Goal: Task Accomplishment & Management: Complete application form

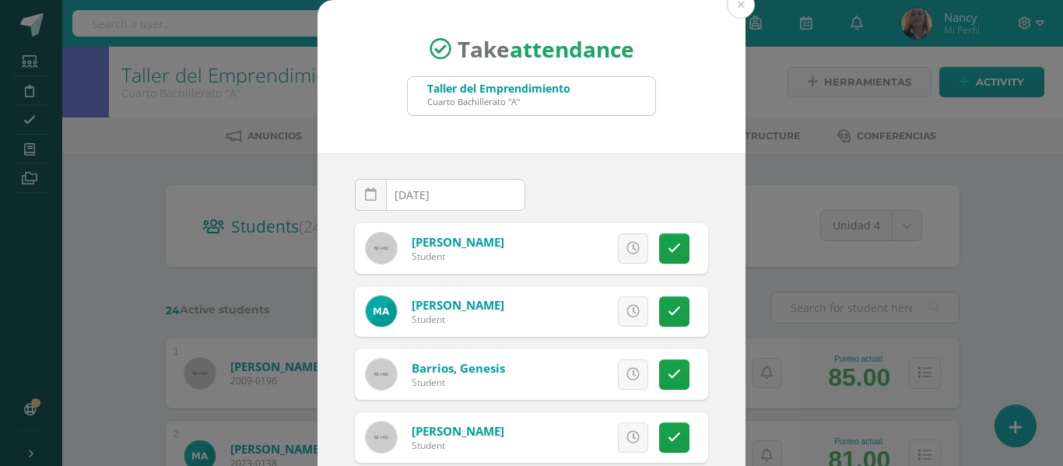
scroll to position [1242, 0]
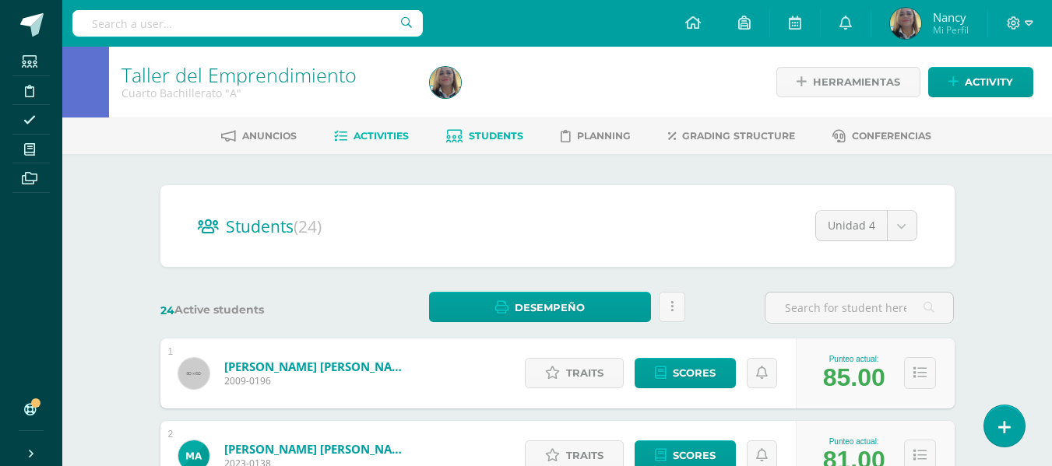
click at [382, 139] on span "Activities" at bounding box center [380, 136] width 55 height 12
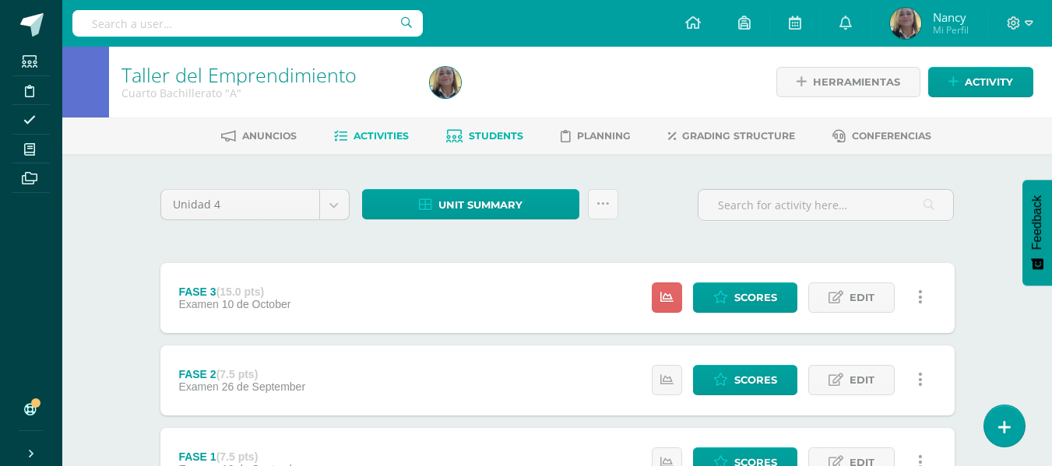
click at [480, 129] on link "Students" at bounding box center [484, 136] width 77 height 25
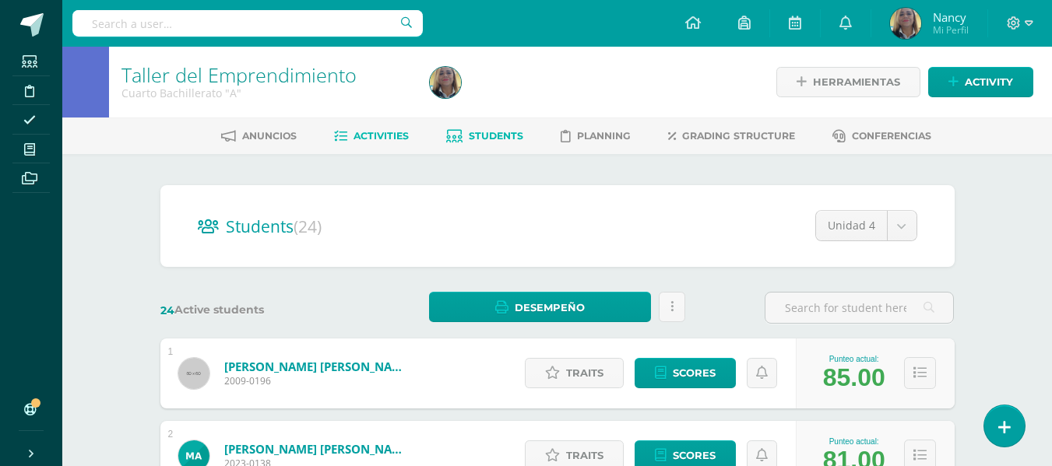
click at [376, 140] on span "Activities" at bounding box center [380, 136] width 55 height 12
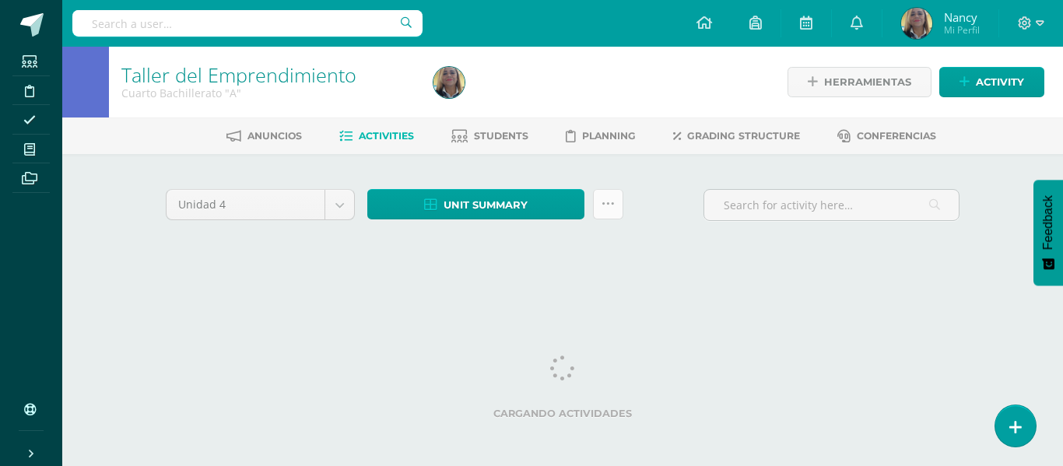
click at [614, 203] on icon at bounding box center [608, 204] width 13 height 13
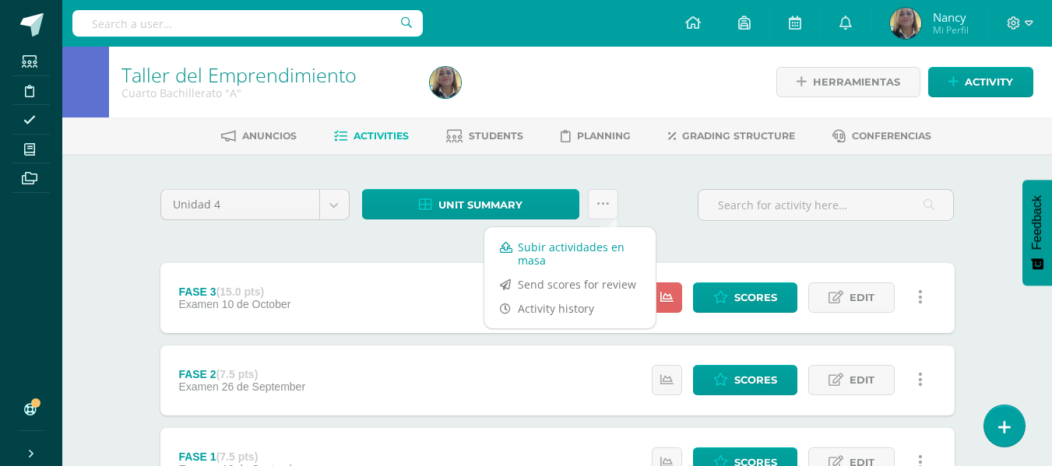
click at [536, 251] on link "Subir actividades en masa" at bounding box center [569, 253] width 171 height 37
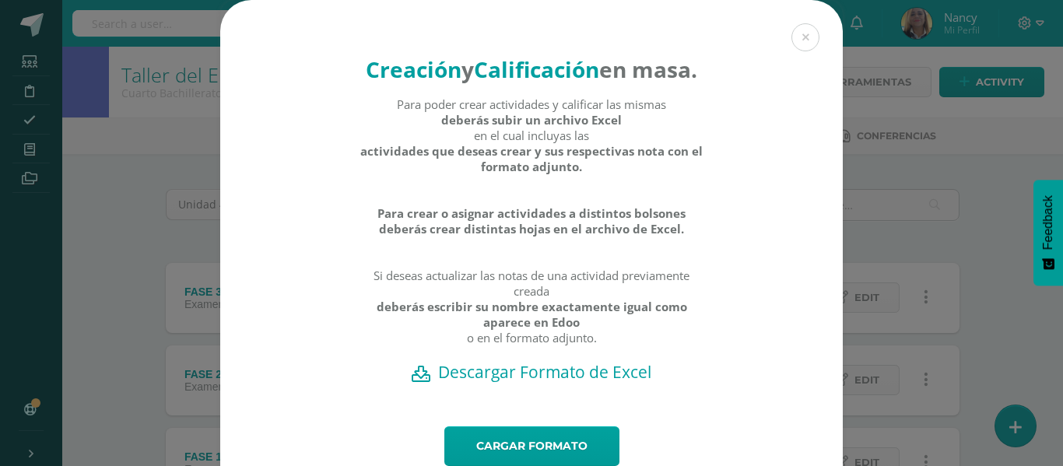
click at [552, 383] on h2 "Descargar Formato de Excel" at bounding box center [532, 372] width 568 height 22
click at [511, 383] on h2 "Descargar Formato de Excel" at bounding box center [532, 372] width 568 height 22
click at [957, 231] on div "Creación y Calificación en masa. Para poder crear actividades y calificar las m…" at bounding box center [531, 262] width 1051 height 525
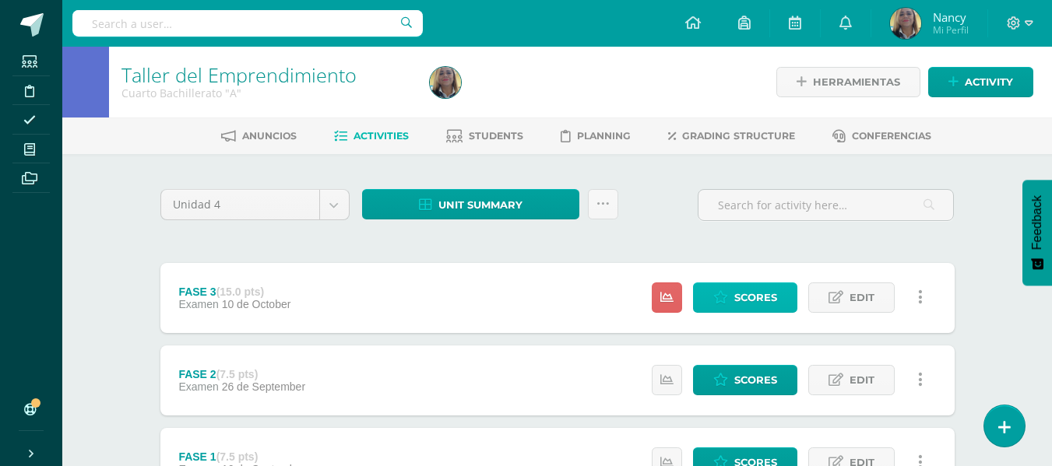
click at [729, 297] on link "Scores" at bounding box center [745, 298] width 104 height 30
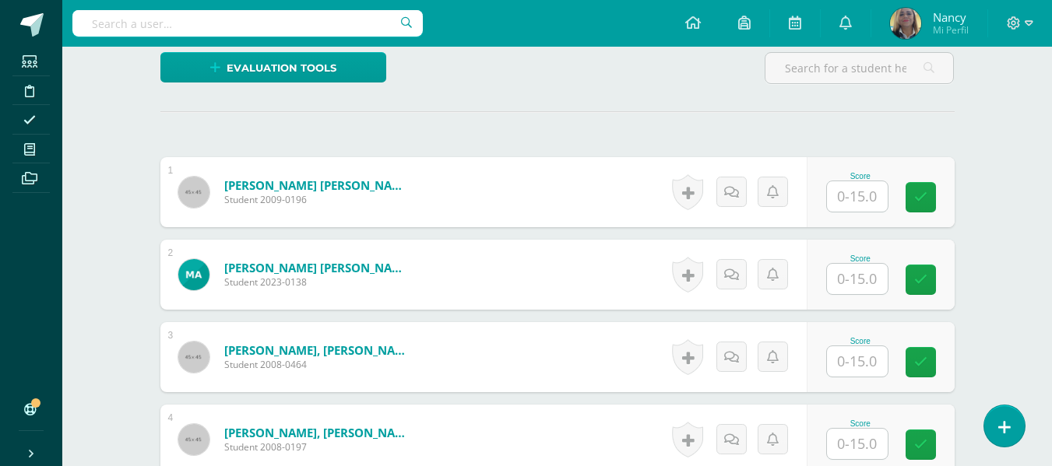
scroll to position [440, 0]
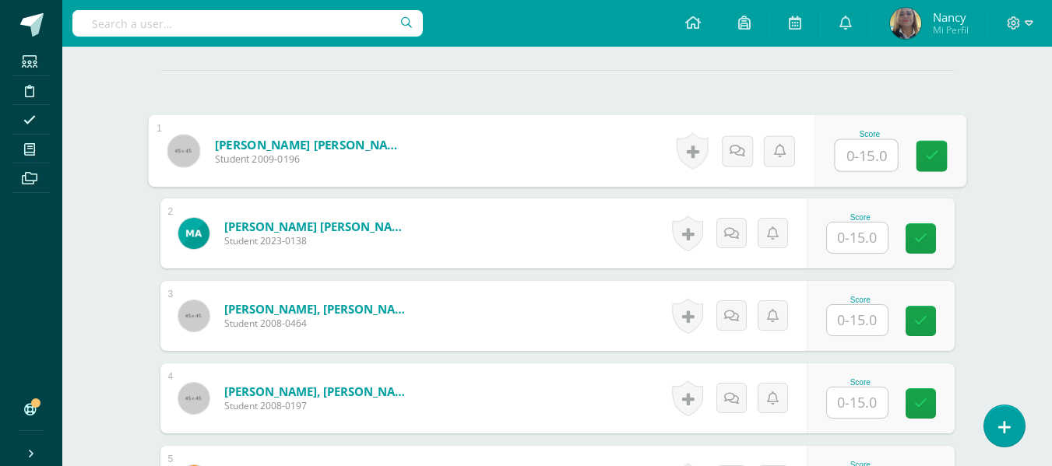
click at [861, 157] on input "text" at bounding box center [866, 155] width 62 height 31
type input "15"
click at [859, 231] on input "text" at bounding box center [857, 238] width 61 height 30
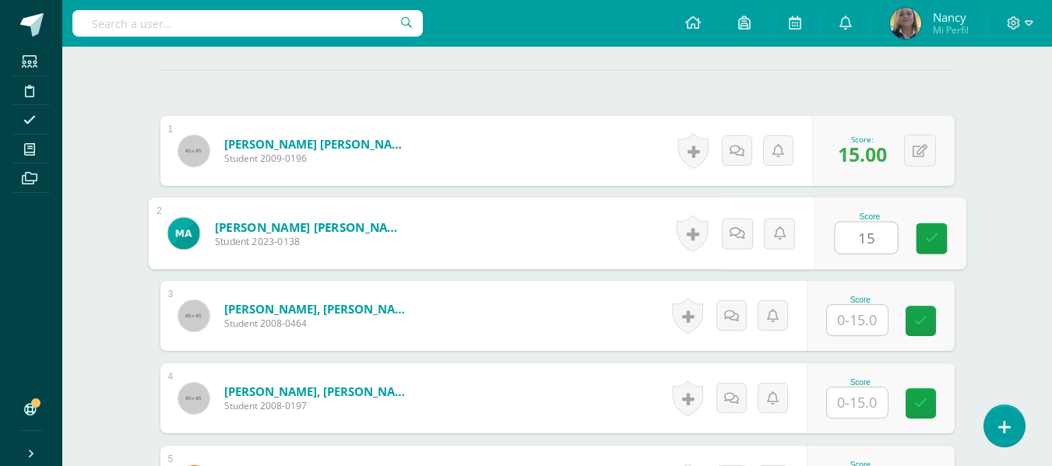
type input "15"
click at [865, 323] on input "text" at bounding box center [857, 320] width 61 height 30
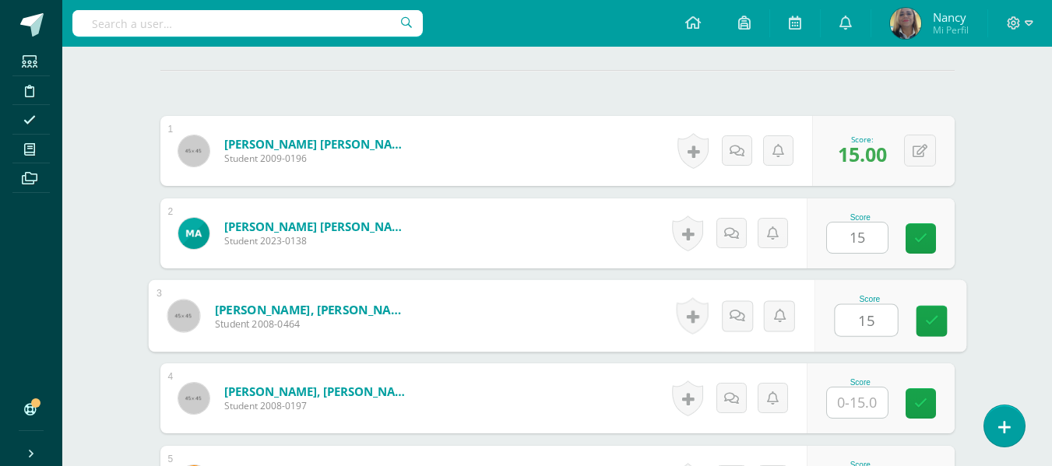
type input "15"
click at [849, 405] on input "text" at bounding box center [857, 403] width 61 height 30
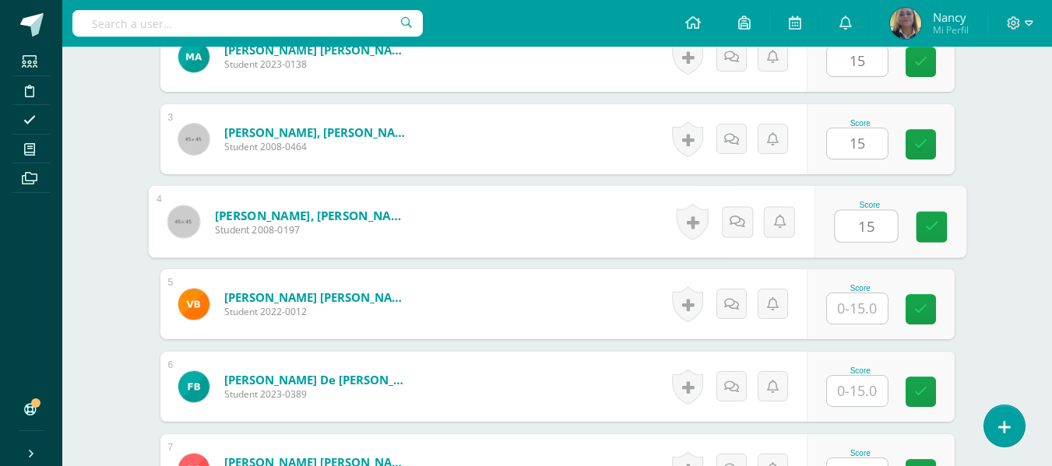
scroll to position [689, 0]
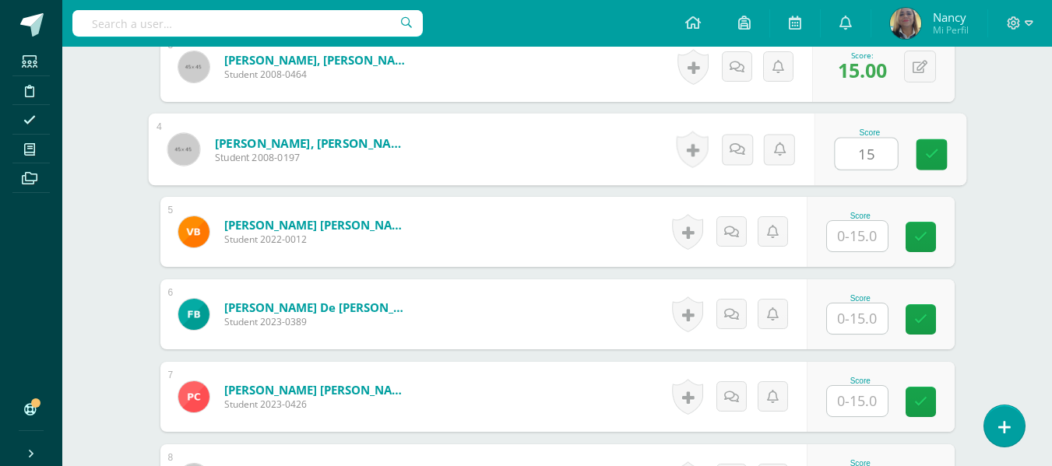
type input "15"
click at [853, 240] on input "text" at bounding box center [857, 236] width 61 height 30
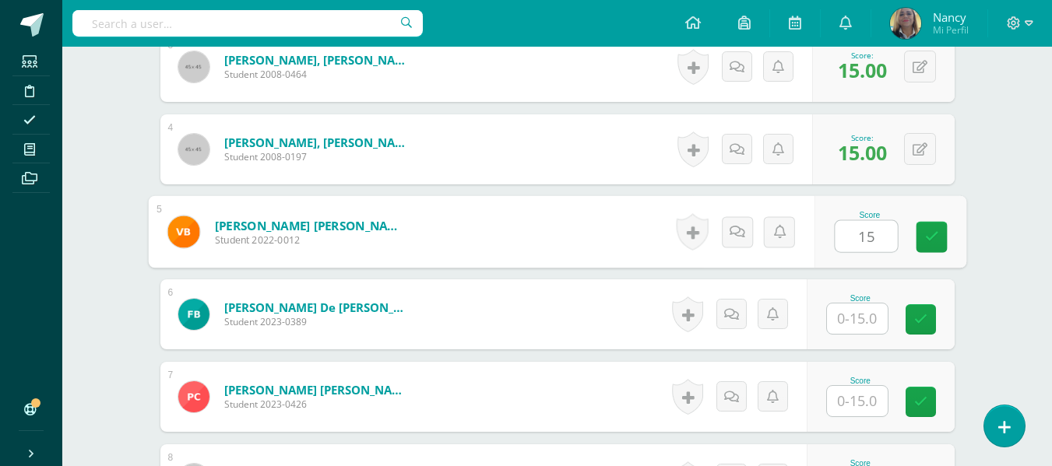
type input "1"
type input "15"
click at [839, 315] on input "text" at bounding box center [857, 319] width 61 height 30
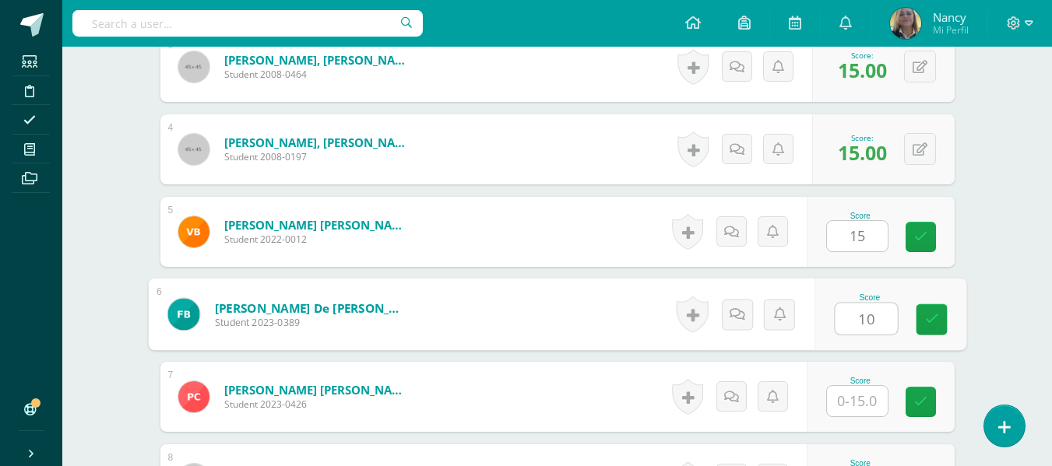
type input "10"
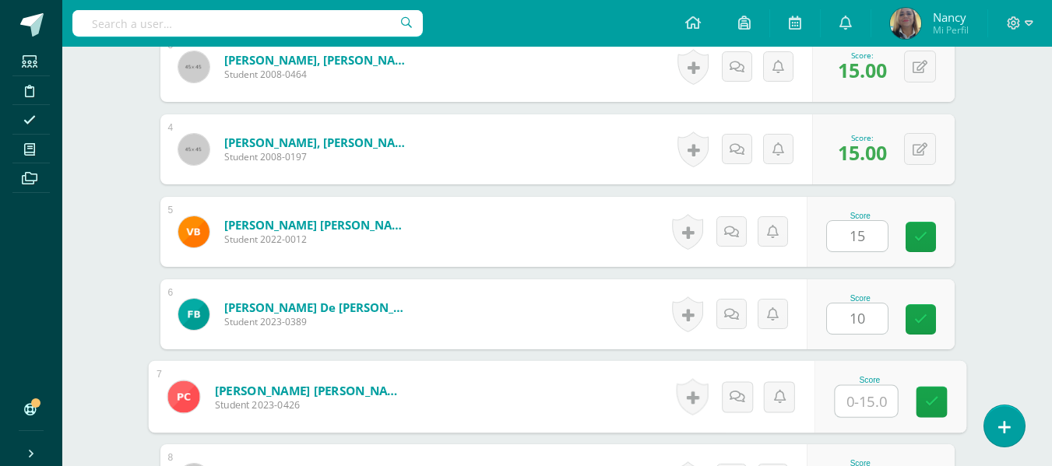
click at [854, 406] on input "text" at bounding box center [866, 401] width 62 height 31
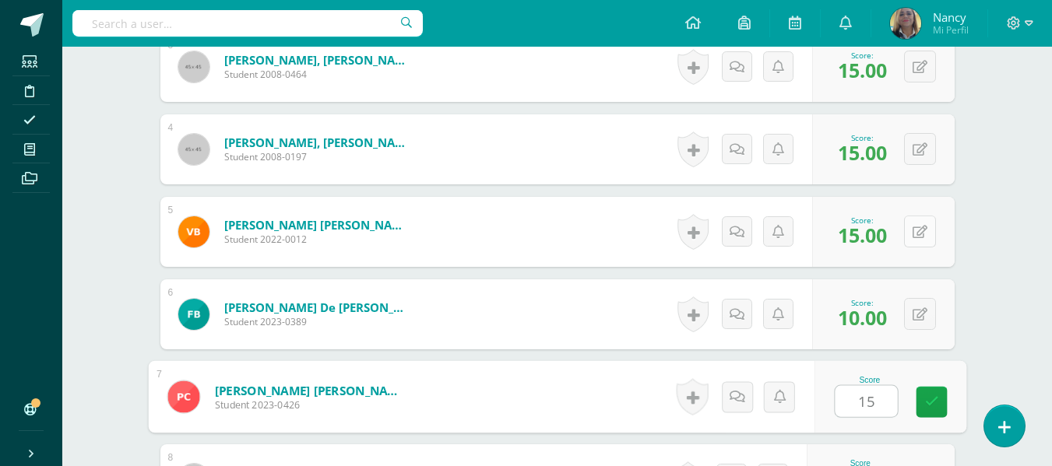
type input "15"
click at [916, 229] on button at bounding box center [920, 232] width 32 height 32
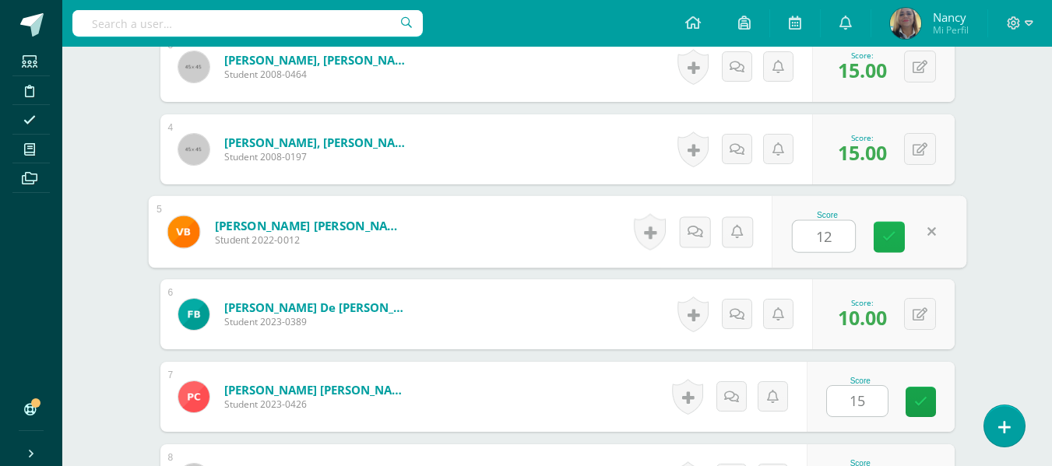
click at [892, 235] on icon at bounding box center [889, 236] width 14 height 13
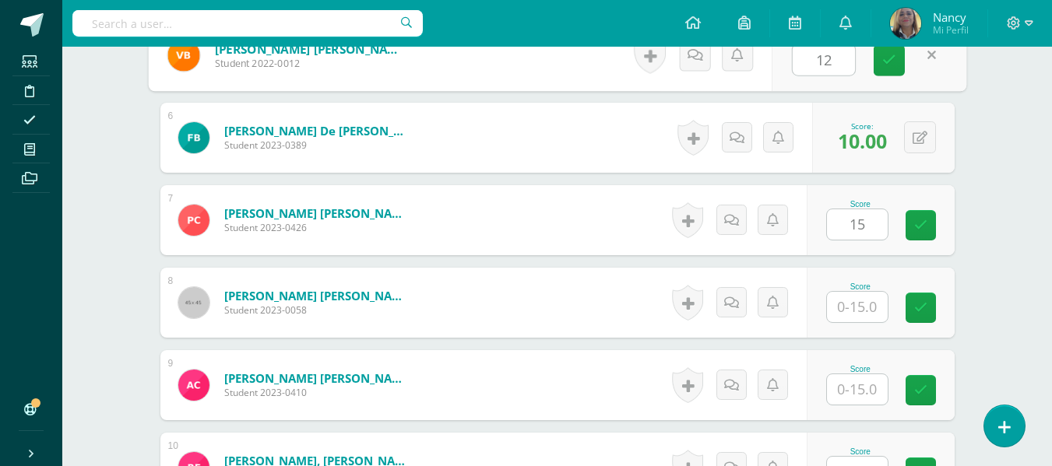
scroll to position [928, 0]
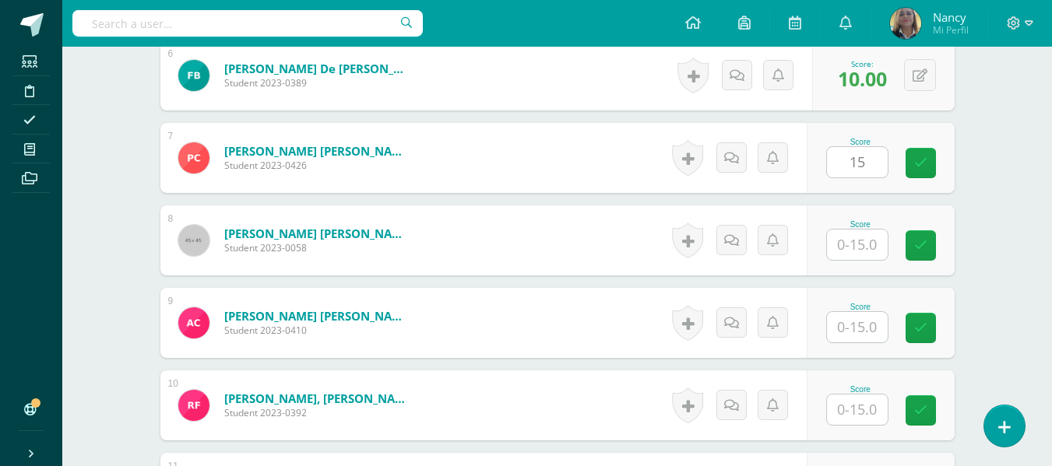
type input "12"
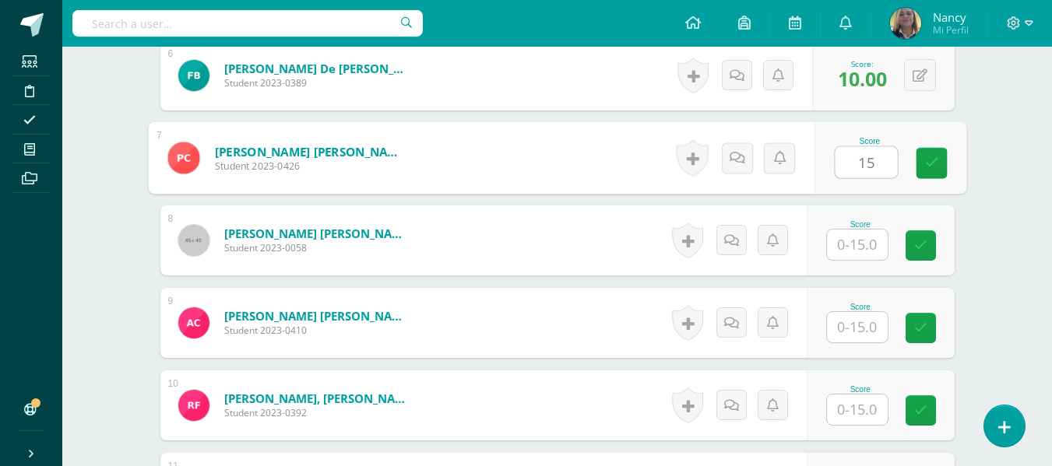
click at [868, 164] on input "15" at bounding box center [866, 162] width 62 height 31
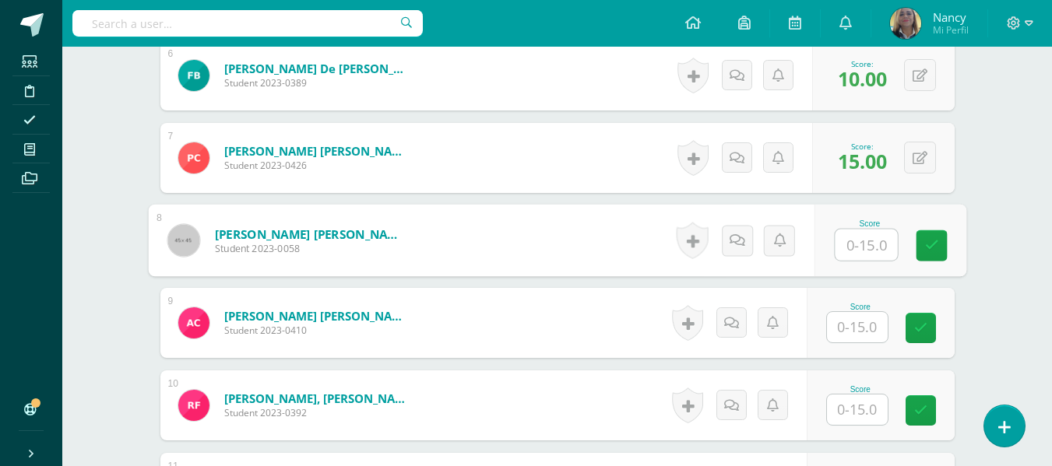
click at [856, 237] on input "text" at bounding box center [866, 245] width 62 height 31
type input "12"
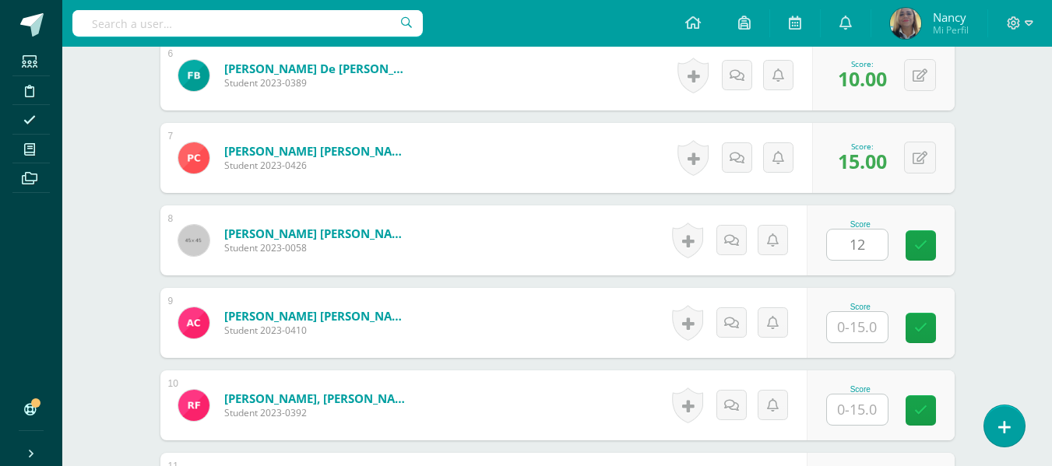
click at [863, 348] on div "Score" at bounding box center [881, 323] width 148 height 70
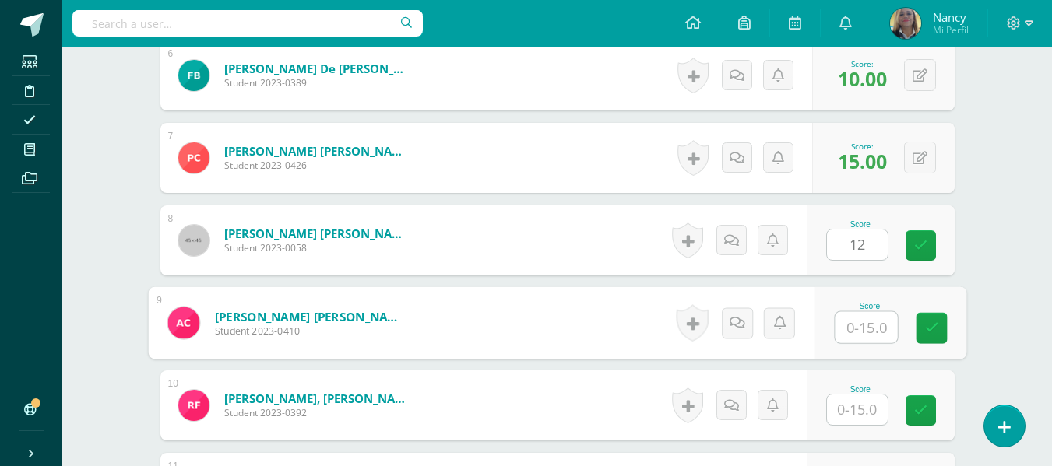
click at [866, 322] on input "text" at bounding box center [866, 327] width 62 height 31
type input "15"
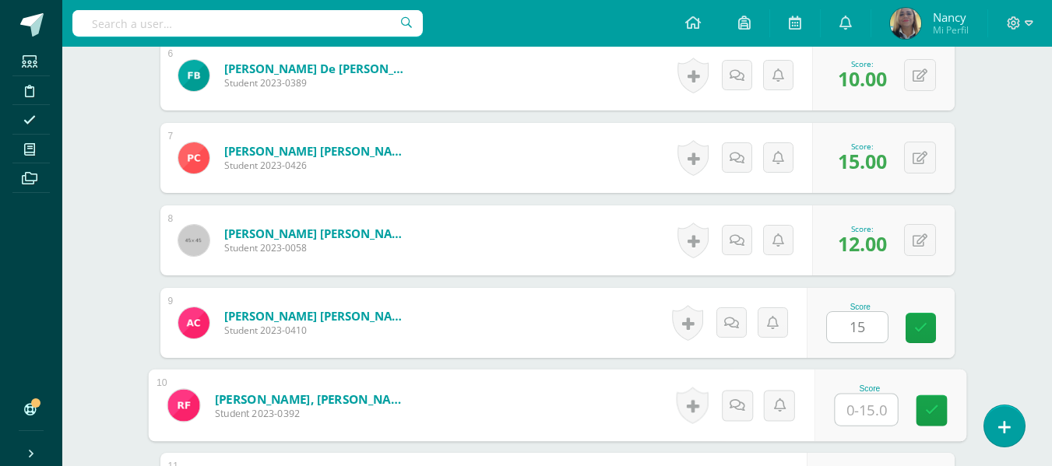
click at [869, 407] on input "text" at bounding box center [866, 410] width 62 height 31
type input "15"
click at [927, 404] on icon at bounding box center [931, 410] width 14 height 13
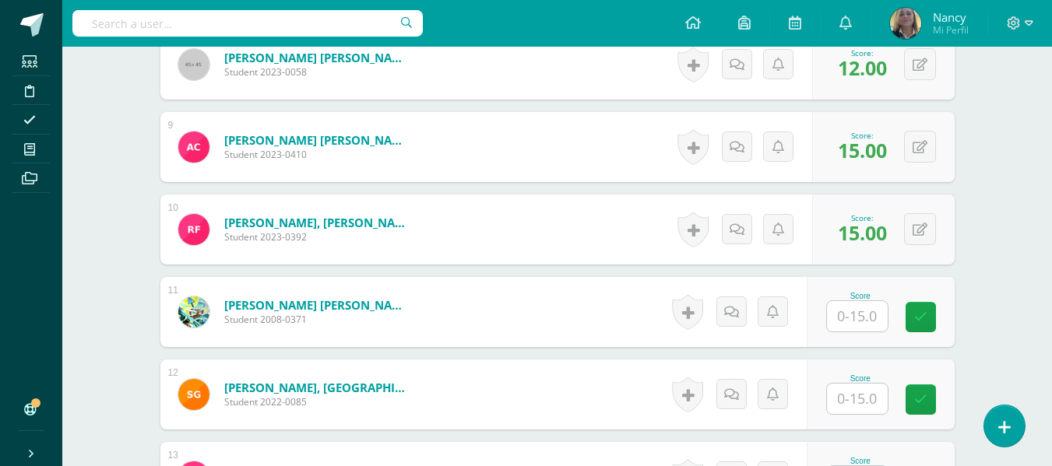
scroll to position [1239, 0]
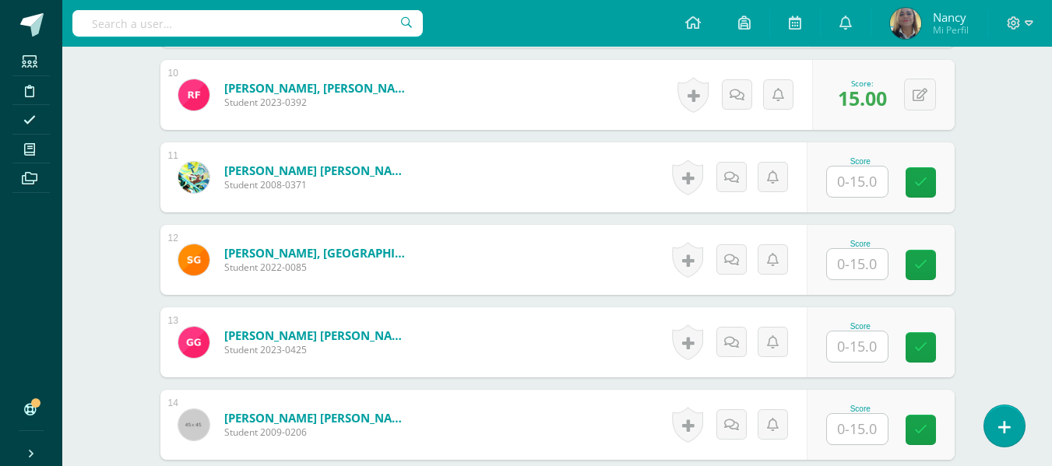
click at [847, 181] on input "text" at bounding box center [857, 182] width 61 height 30
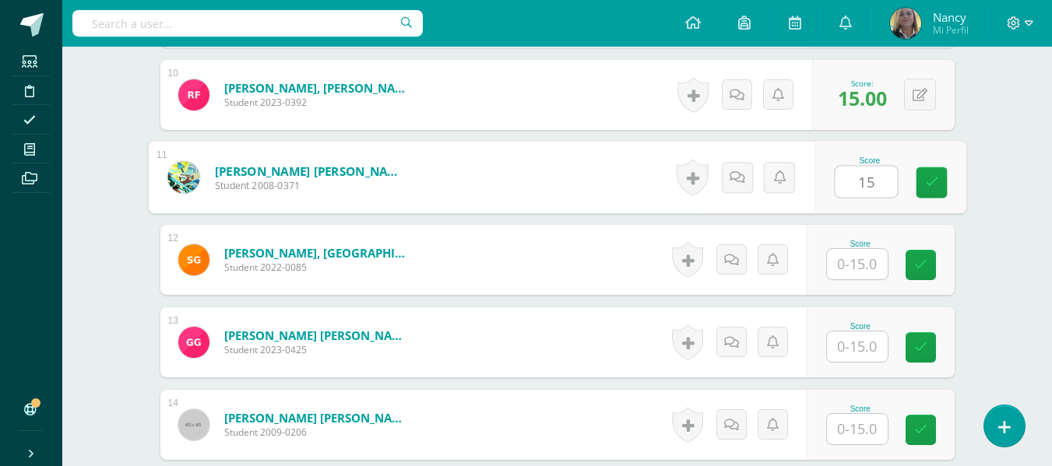
type input "15"
click at [861, 258] on input "text" at bounding box center [857, 264] width 61 height 30
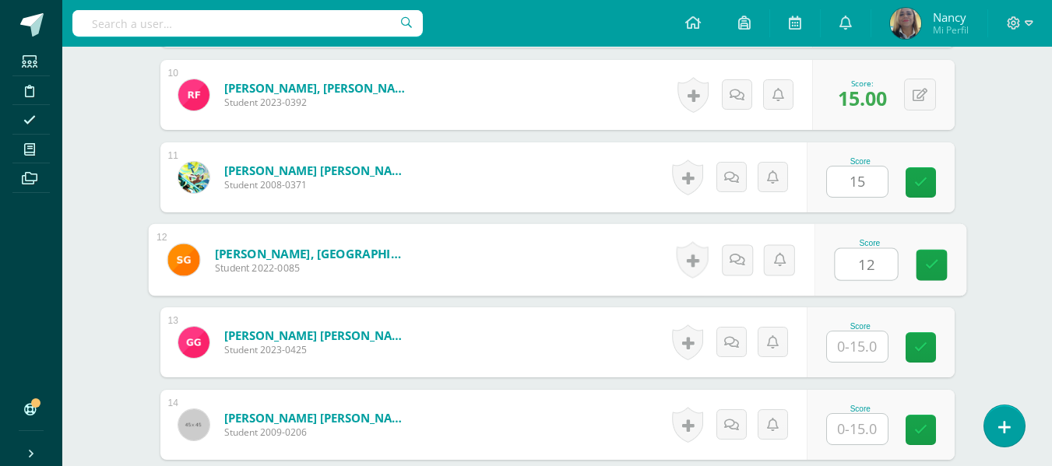
click at [848, 352] on input "text" at bounding box center [857, 347] width 61 height 30
click at [876, 267] on input "12" at bounding box center [866, 264] width 62 height 31
type input "1"
type input "15"
click at [863, 344] on input "text" at bounding box center [857, 347] width 61 height 30
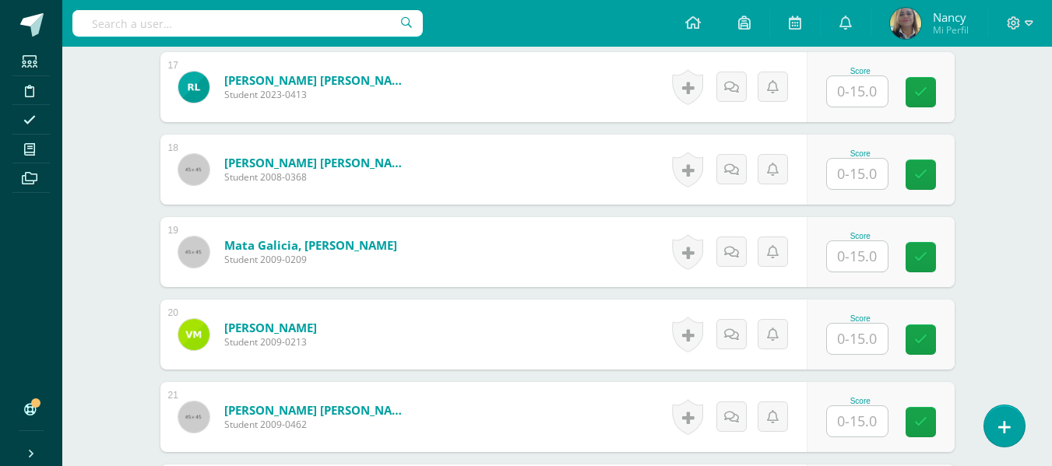
scroll to position [1831, 0]
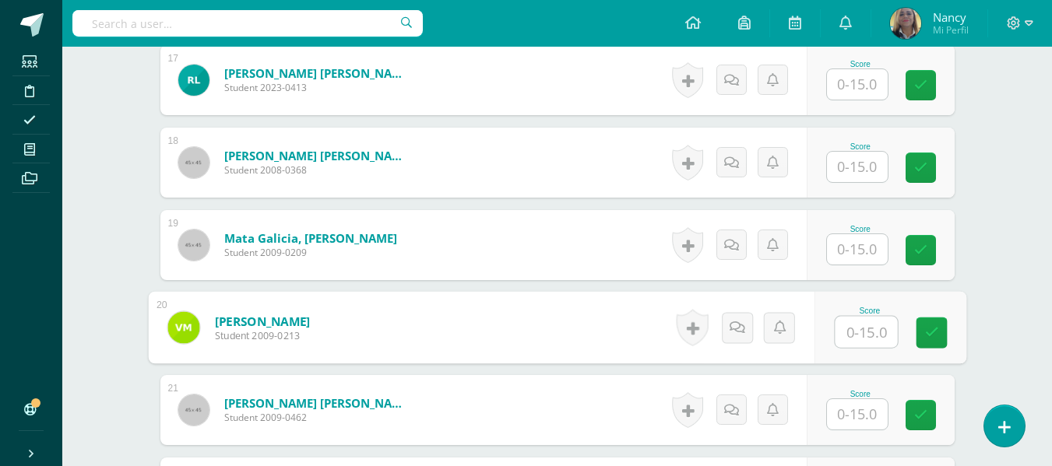
click at [842, 324] on input "text" at bounding box center [866, 332] width 62 height 31
type input "10"
click at [925, 335] on icon at bounding box center [931, 332] width 14 height 13
click at [933, 324] on link at bounding box center [930, 333] width 31 height 31
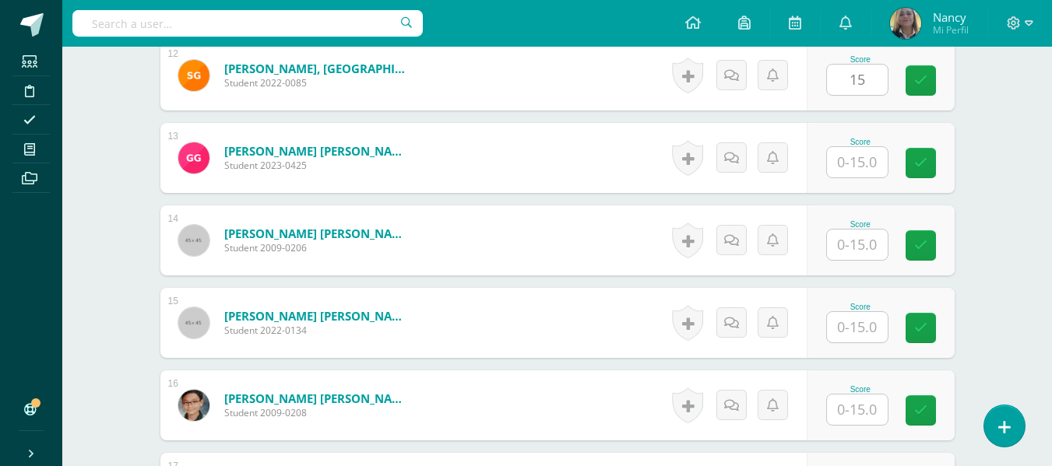
scroll to position [1016, 0]
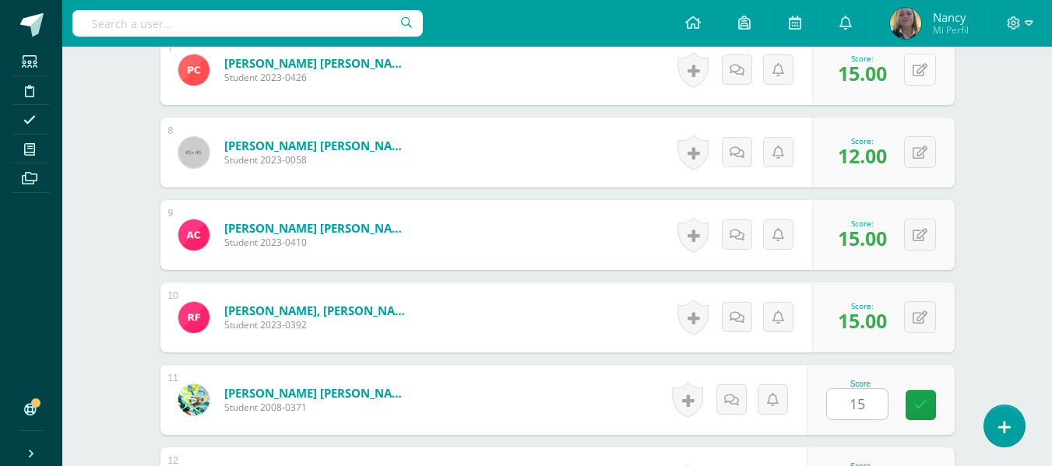
click at [919, 68] on button at bounding box center [920, 70] width 32 height 32
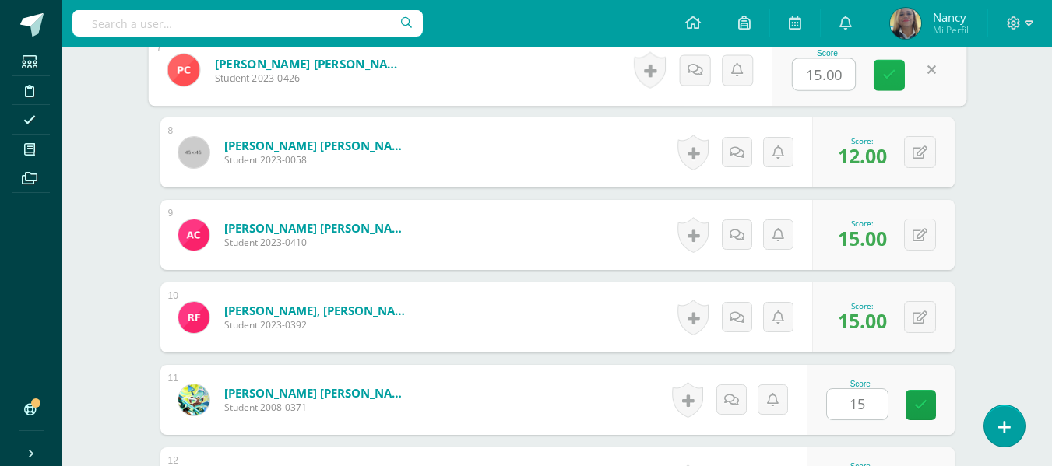
click at [894, 71] on icon at bounding box center [889, 75] width 14 height 13
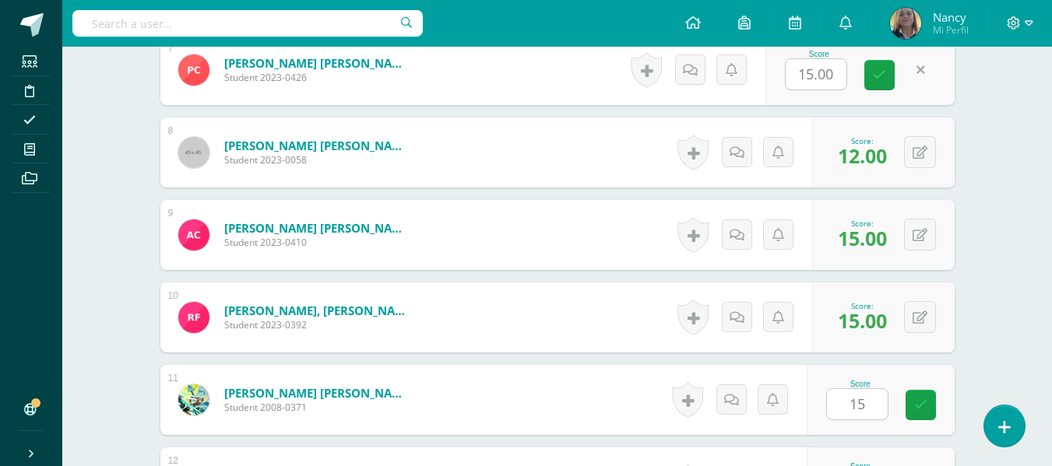
click at [829, 51] on div "Score" at bounding box center [819, 54] width 69 height 9
click at [829, 85] on input "15.00" at bounding box center [815, 74] width 61 height 30
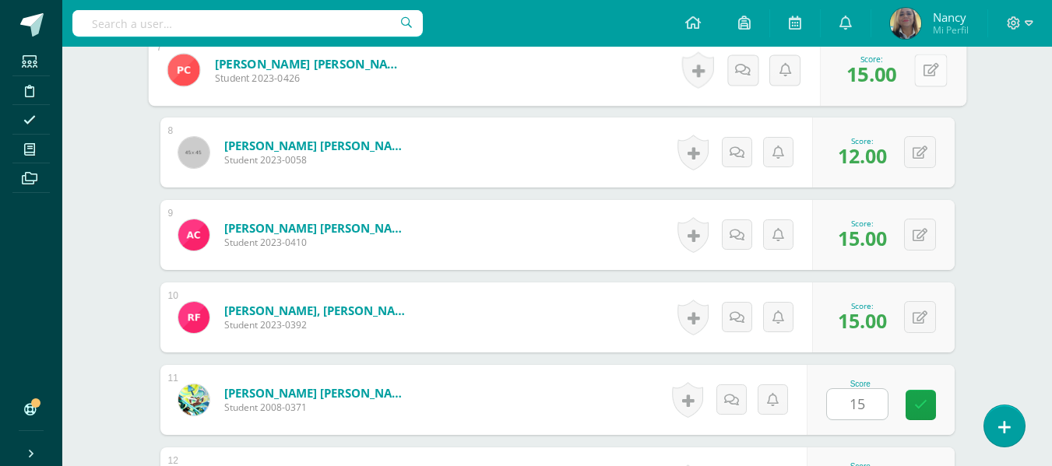
click at [923, 72] on icon at bounding box center [930, 69] width 16 height 13
type input "10"
click at [884, 71] on icon at bounding box center [889, 75] width 14 height 13
click at [898, 73] on link at bounding box center [888, 75] width 31 height 31
click at [877, 67] on link at bounding box center [888, 75] width 31 height 31
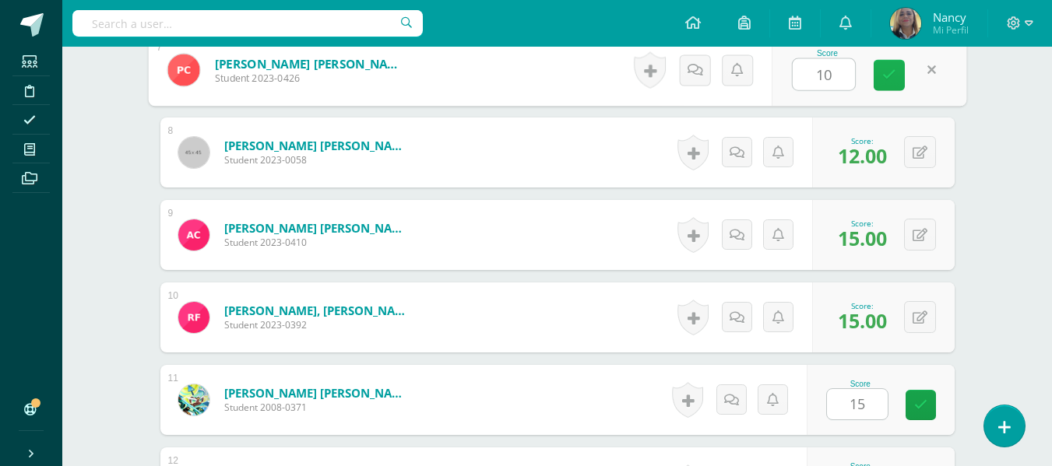
click at [891, 86] on link at bounding box center [888, 75] width 31 height 31
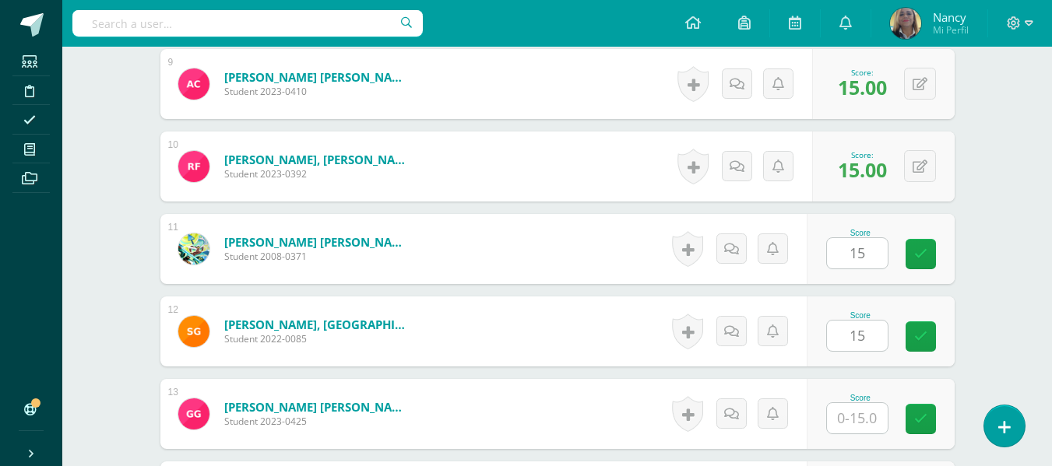
scroll to position [1172, 0]
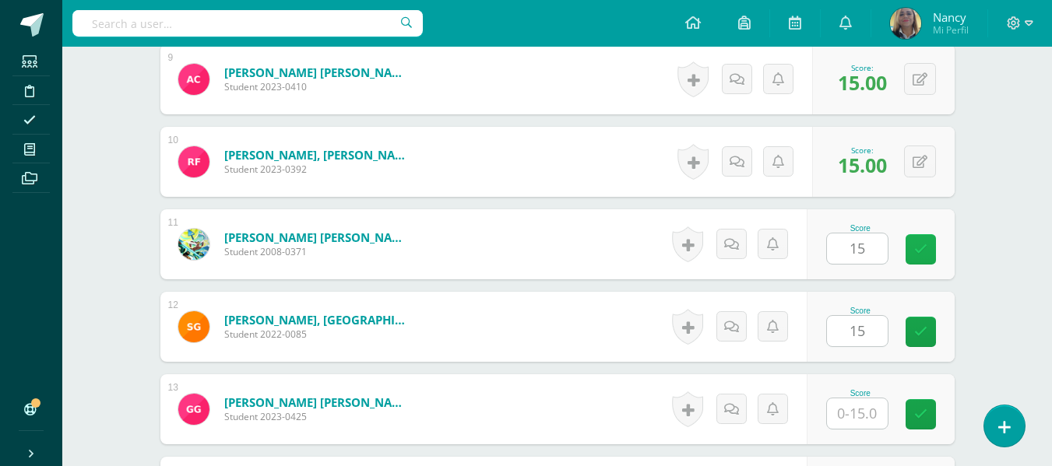
click at [916, 249] on icon at bounding box center [920, 249] width 13 height 13
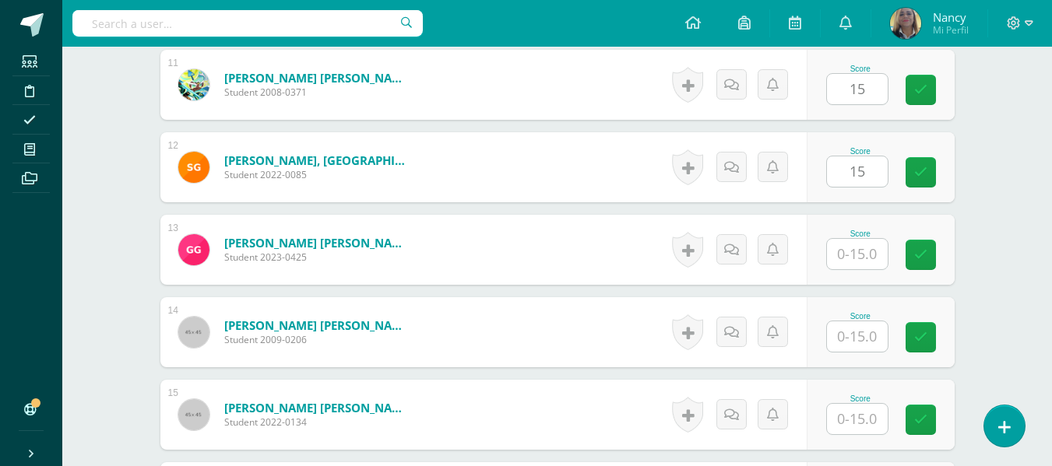
scroll to position [1327, 0]
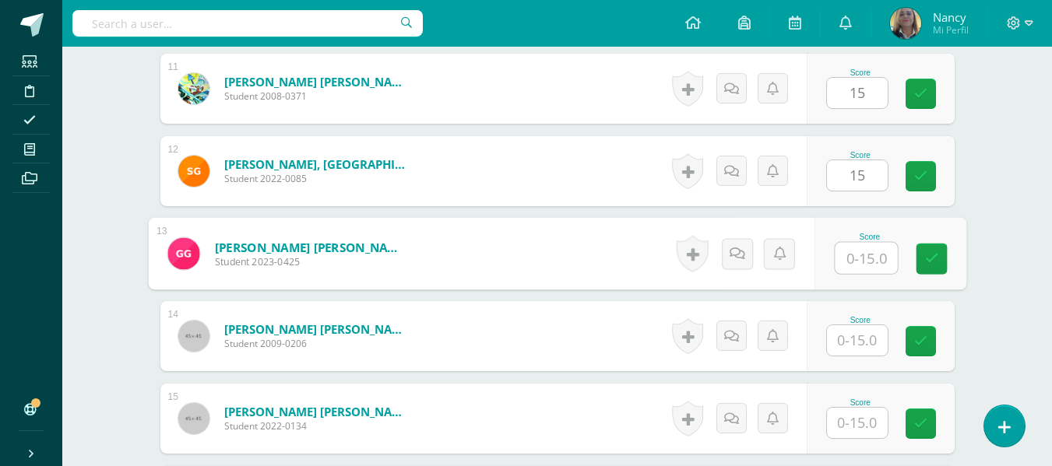
click at [853, 251] on input "text" at bounding box center [866, 258] width 62 height 31
click at [934, 252] on icon at bounding box center [931, 258] width 14 height 13
type input "15"
click at [853, 343] on input "text" at bounding box center [857, 340] width 61 height 30
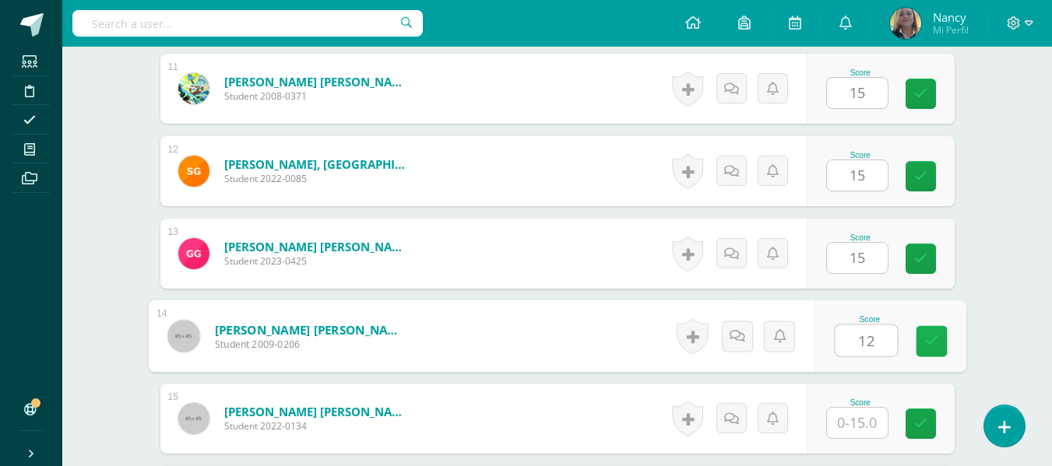
click at [927, 330] on link at bounding box center [930, 341] width 31 height 31
type input "1"
click at [929, 335] on icon at bounding box center [931, 341] width 14 height 13
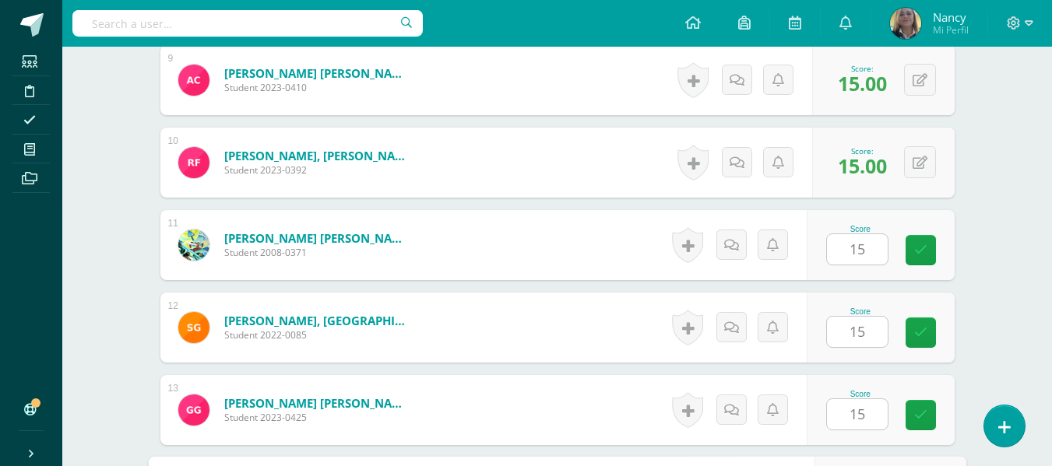
scroll to position [1172, 0]
click at [916, 248] on icon at bounding box center [920, 249] width 13 height 13
click at [912, 335] on link at bounding box center [920, 332] width 30 height 30
click at [915, 403] on link at bounding box center [920, 414] width 30 height 30
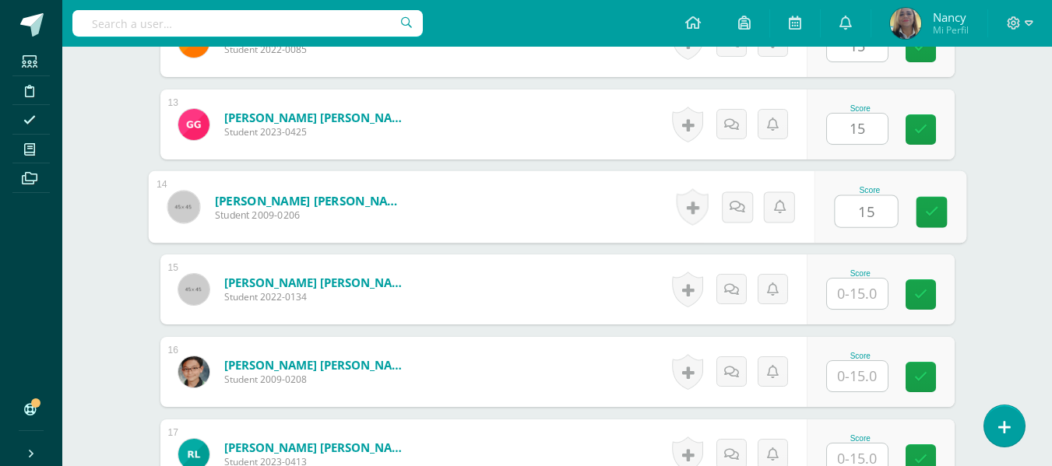
scroll to position [1483, 0]
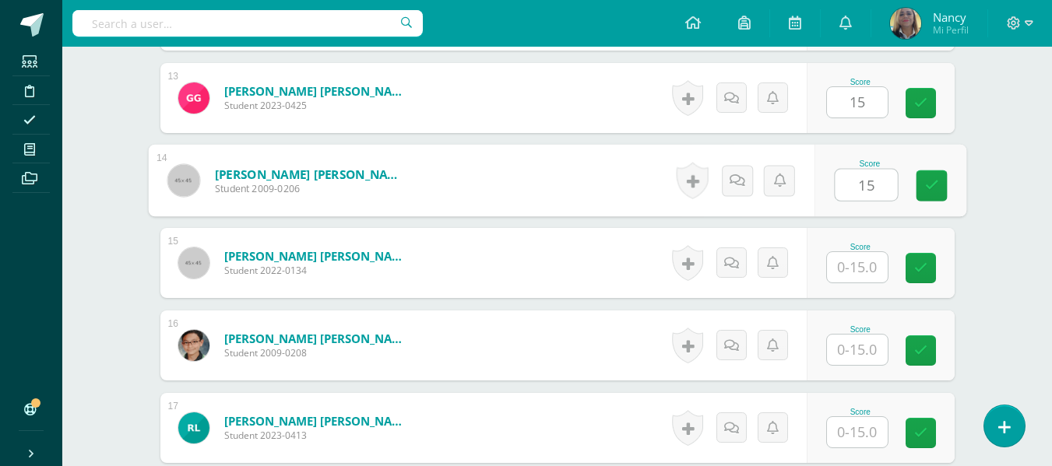
type input "15"
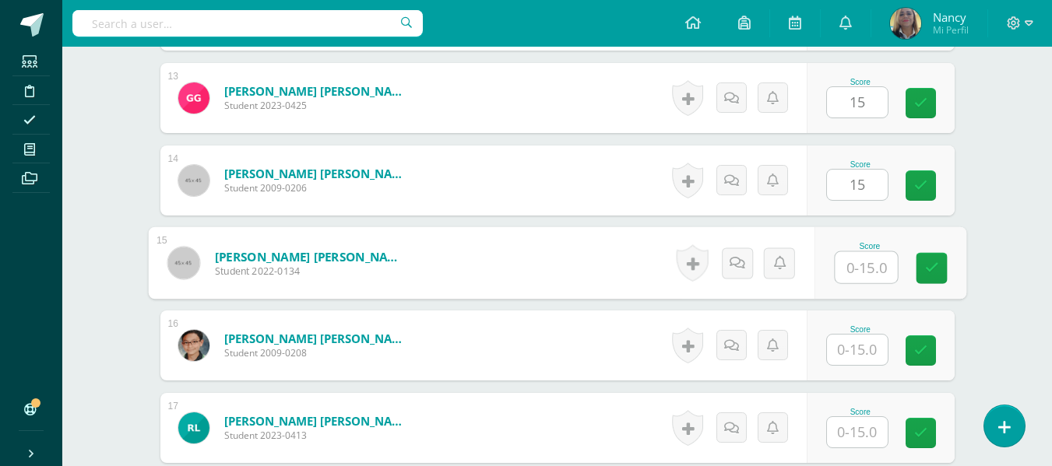
click at [845, 269] on input "text" at bounding box center [866, 267] width 62 height 31
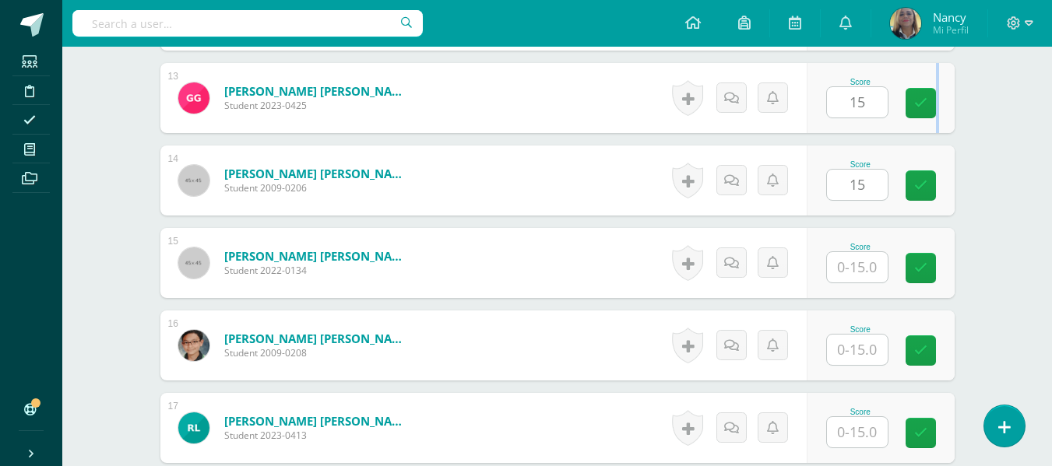
click at [931, 123] on div "Score 15" at bounding box center [881, 98] width 148 height 70
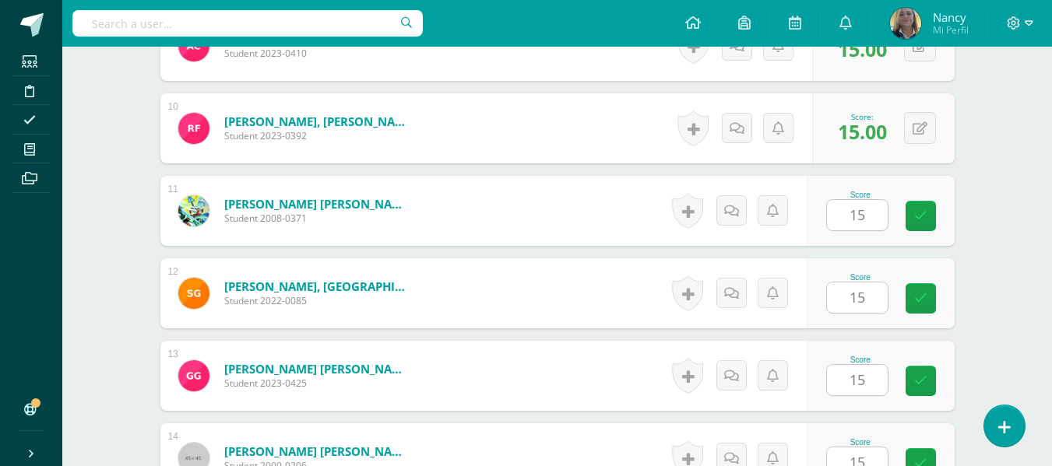
scroll to position [1203, 0]
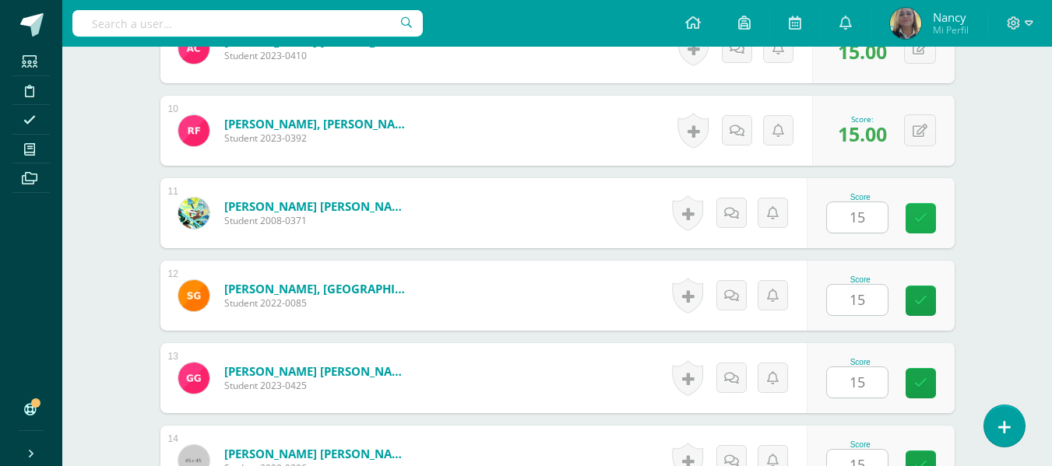
click at [919, 216] on icon at bounding box center [920, 218] width 13 height 13
click at [912, 298] on link at bounding box center [920, 301] width 30 height 30
click at [916, 218] on icon at bounding box center [920, 218] width 13 height 13
click at [920, 304] on icon at bounding box center [920, 300] width 13 height 13
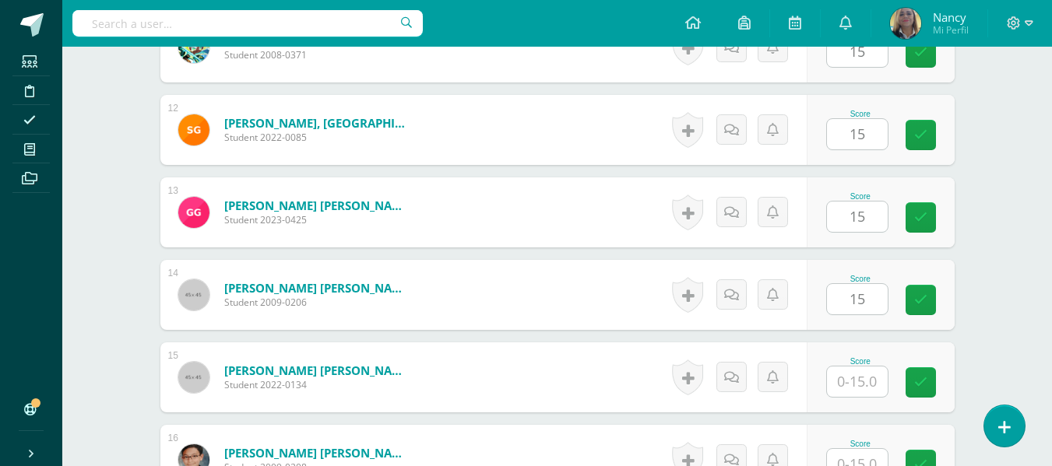
scroll to position [1431, 0]
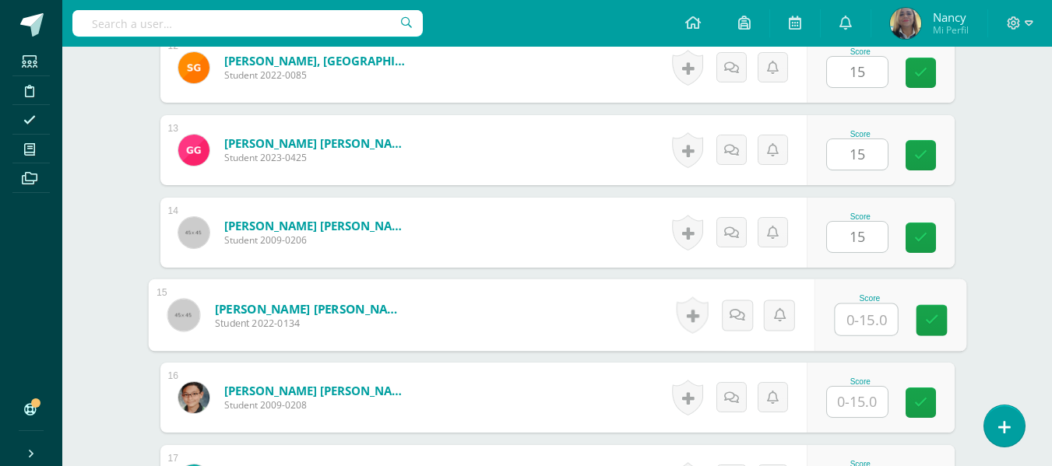
click at [859, 313] on input "text" at bounding box center [866, 319] width 62 height 31
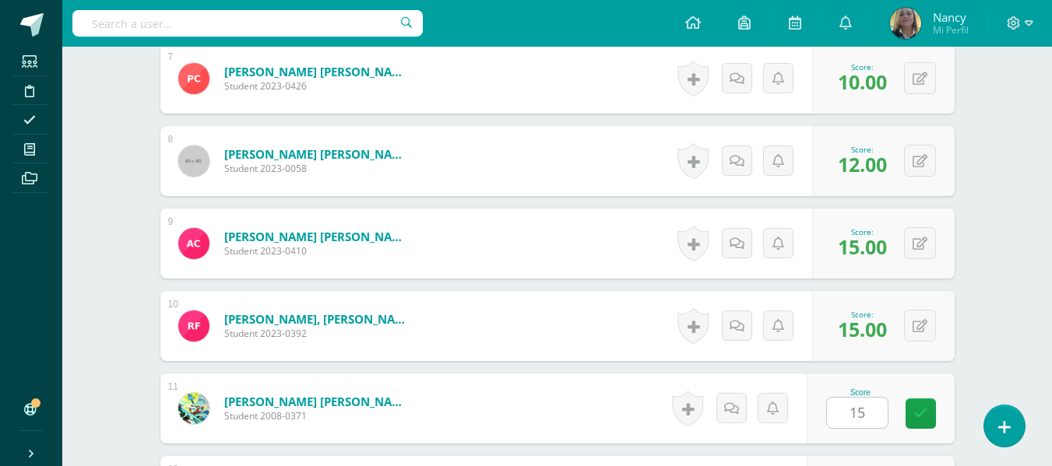
scroll to position [1153, 0]
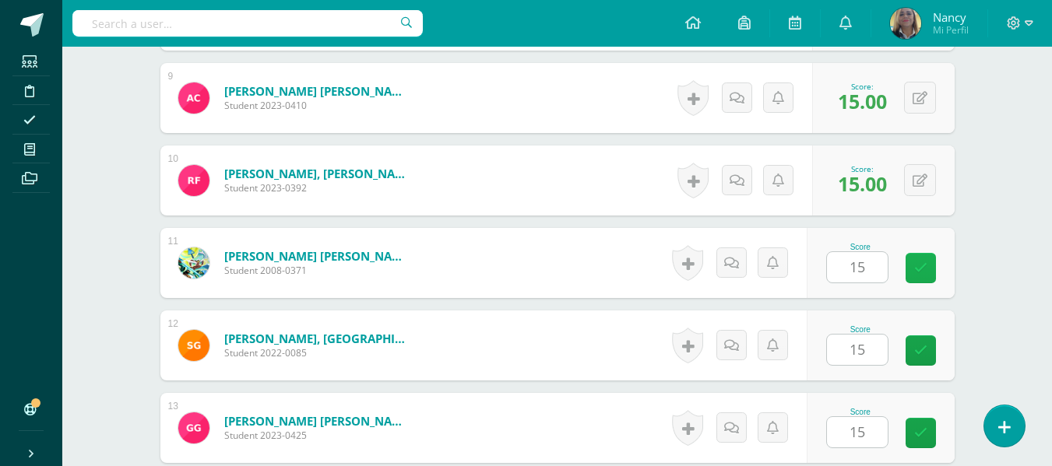
click at [915, 266] on icon at bounding box center [920, 268] width 13 height 13
click at [603, 250] on form "Gaitán Poitán, Javier Eduardo Student 2008-0371 Score 15 0 Badges" at bounding box center [557, 263] width 794 height 70
click at [919, 263] on icon at bounding box center [920, 268] width 13 height 13
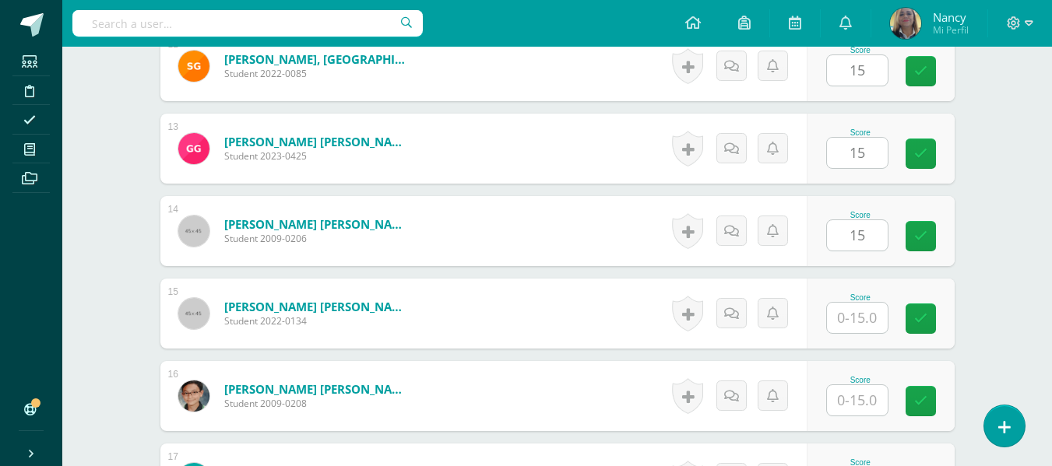
scroll to position [1506, 0]
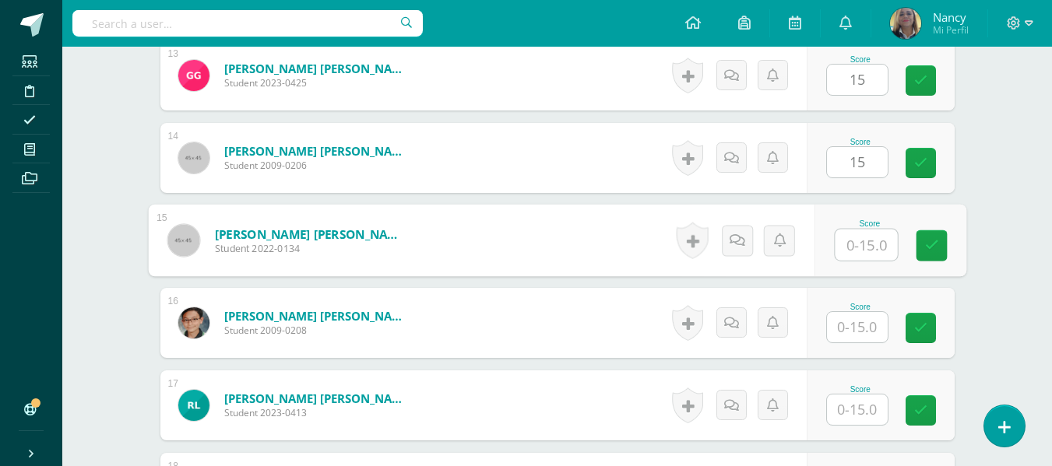
click at [862, 246] on input "text" at bounding box center [866, 245] width 62 height 31
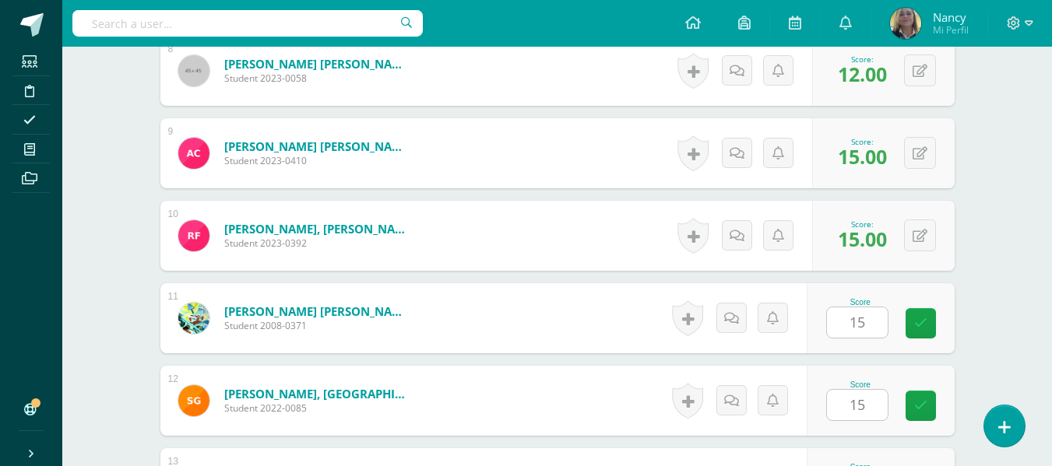
scroll to position [557, 0]
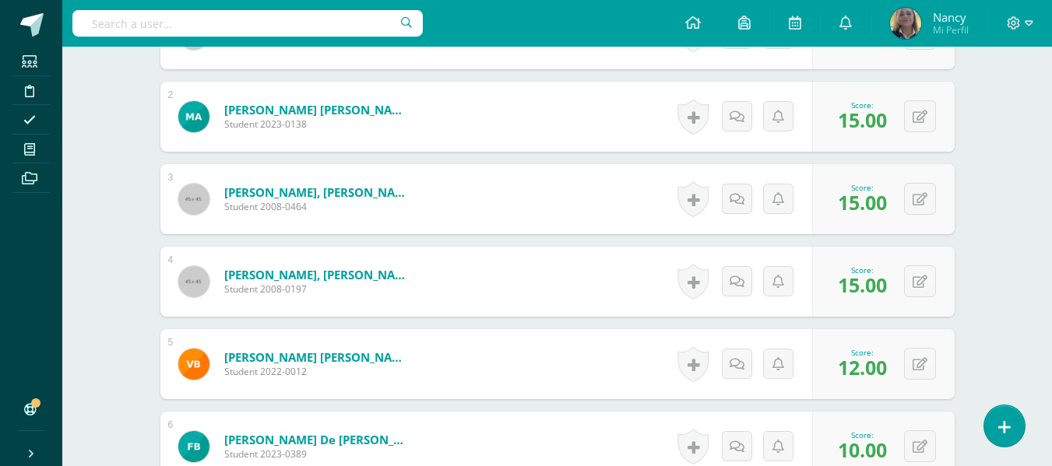
click at [577, 164] on form "Barrios González, Genesis Andrea Student 2008-0464 Score 15.00 0 Badges 15.00 S…" at bounding box center [557, 199] width 794 height 70
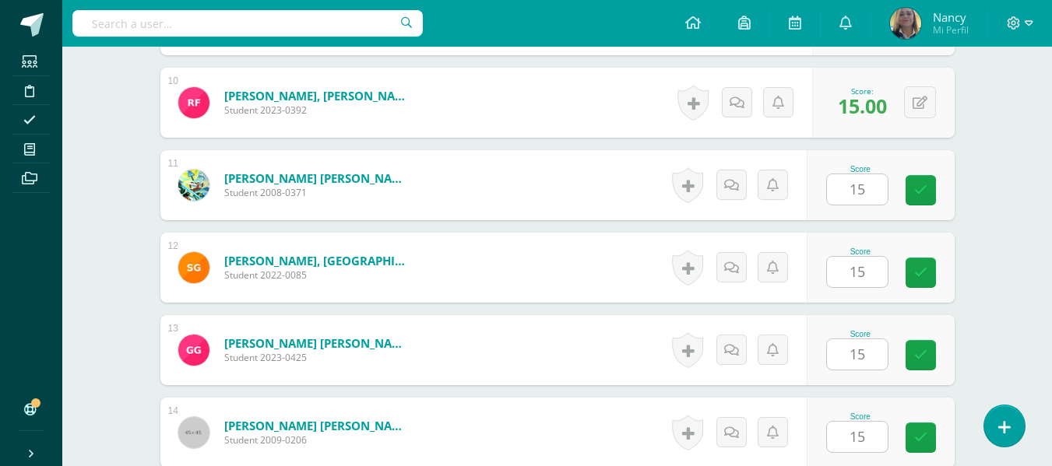
scroll to position [1252, 0]
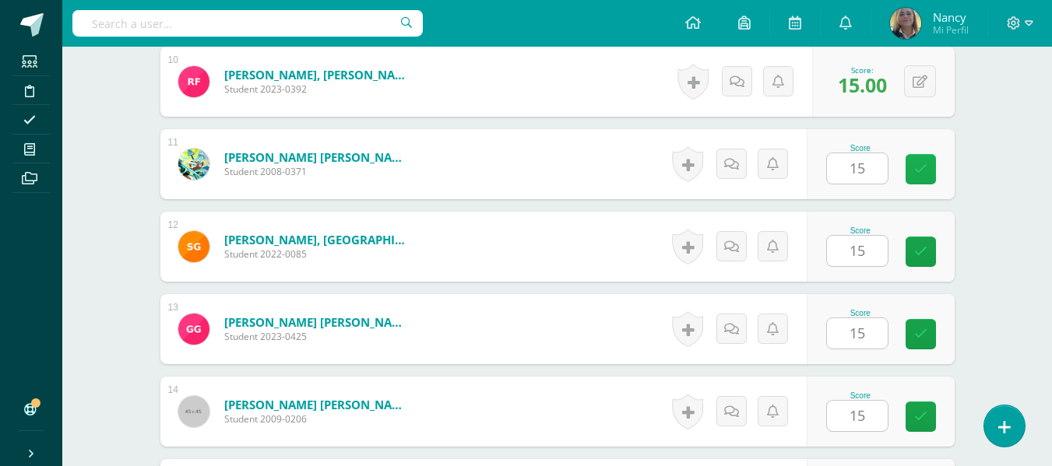
click at [922, 170] on icon at bounding box center [920, 169] width 13 height 13
click at [919, 251] on icon at bounding box center [920, 251] width 13 height 13
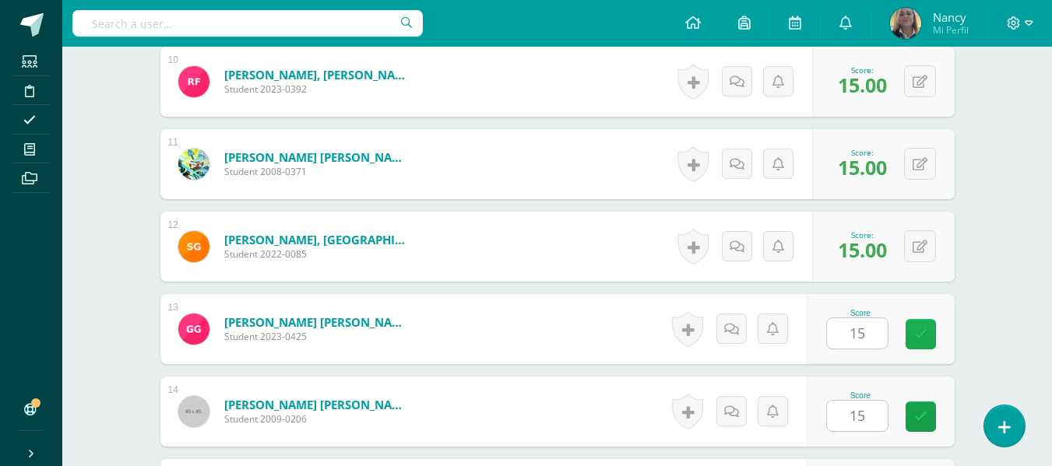
click at [917, 338] on icon at bounding box center [920, 334] width 13 height 13
click at [917, 420] on icon at bounding box center [920, 416] width 13 height 13
click at [924, 332] on icon at bounding box center [920, 334] width 13 height 13
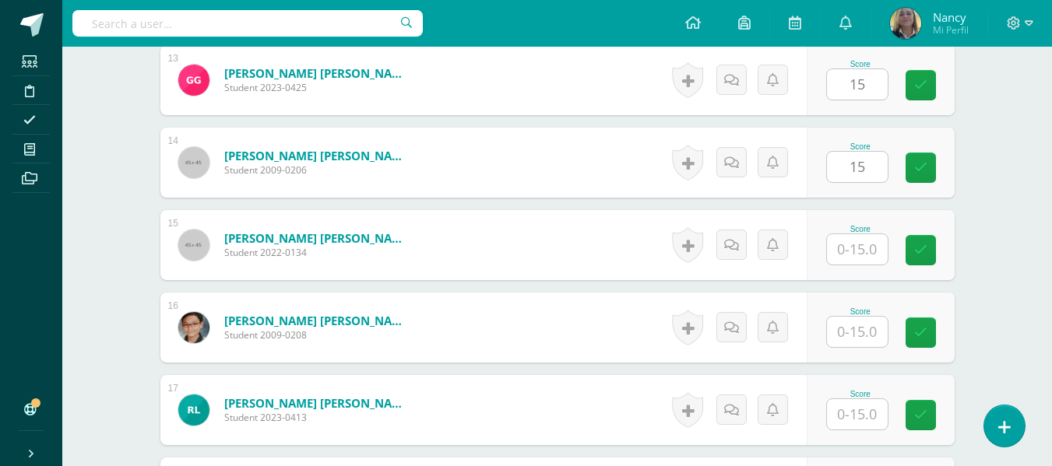
scroll to position [1542, 0]
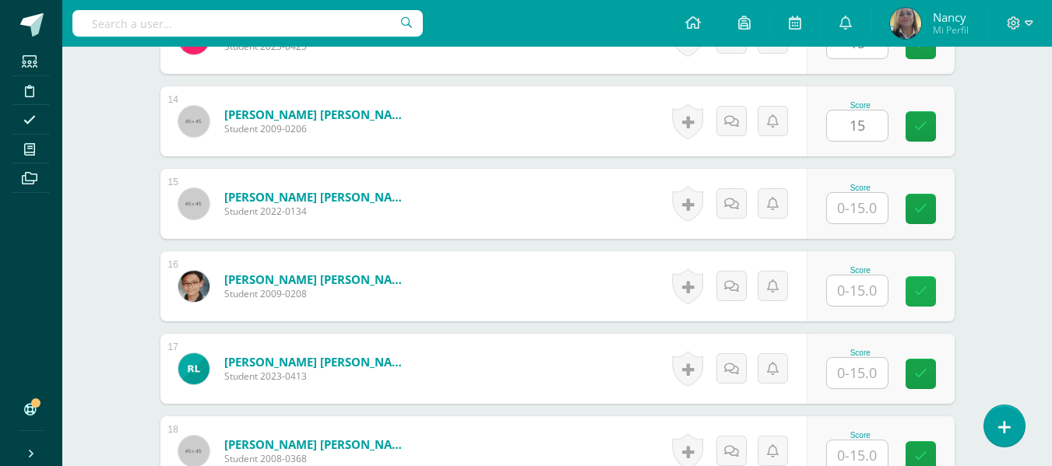
click at [924, 295] on icon at bounding box center [920, 291] width 13 height 13
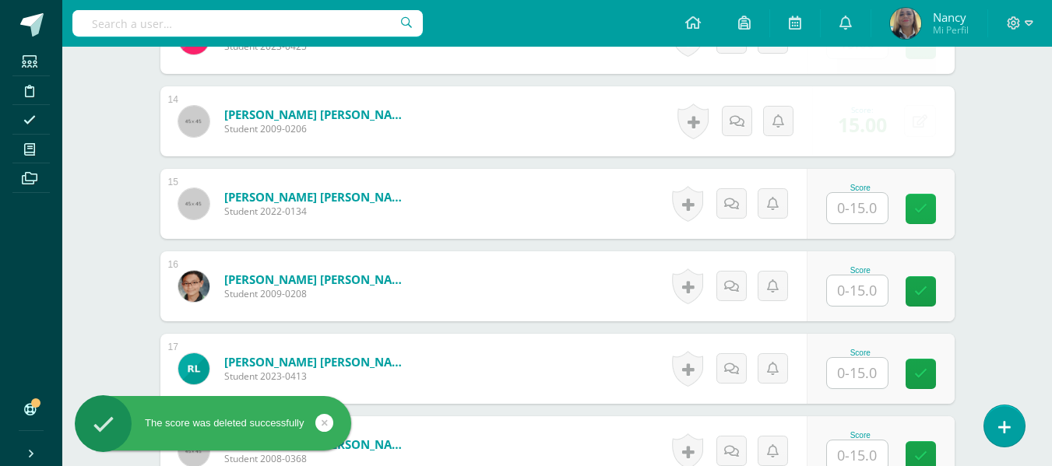
click at [920, 214] on icon at bounding box center [920, 208] width 13 height 13
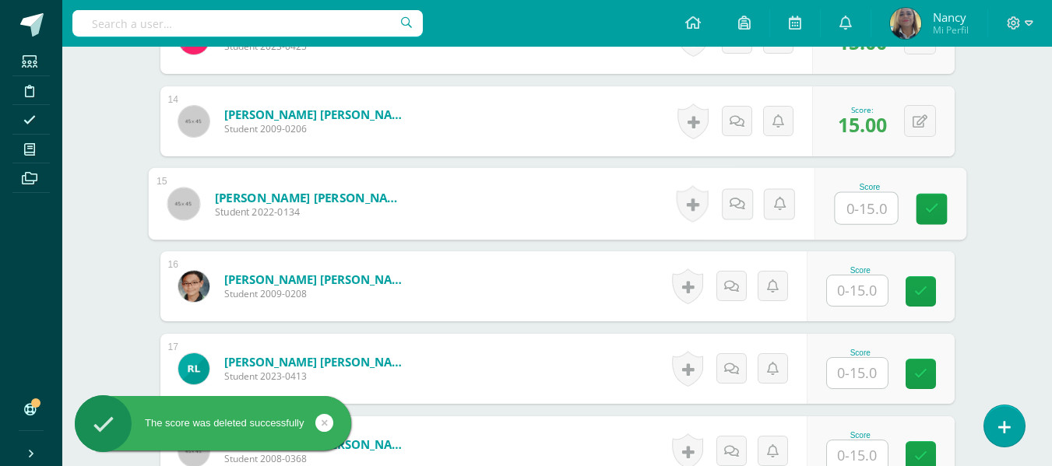
click at [861, 205] on input "text" at bounding box center [866, 208] width 62 height 31
type input "15"
click at [849, 293] on input "text" at bounding box center [857, 291] width 61 height 30
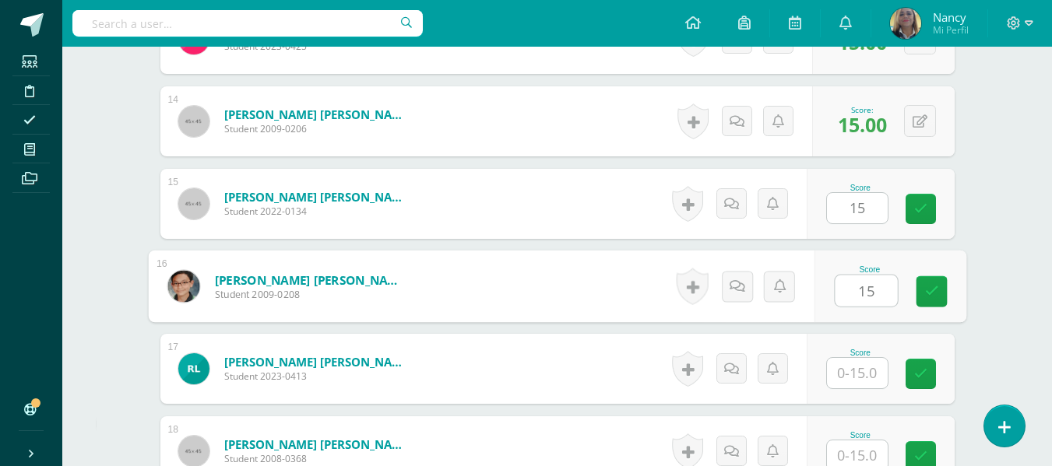
type input "15"
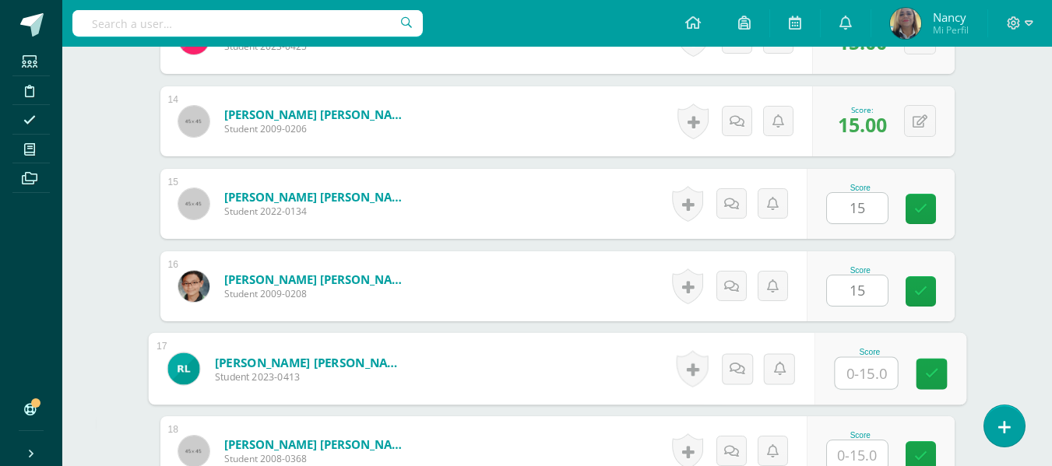
click at [852, 377] on input "text" at bounding box center [866, 373] width 62 height 31
type input "15"
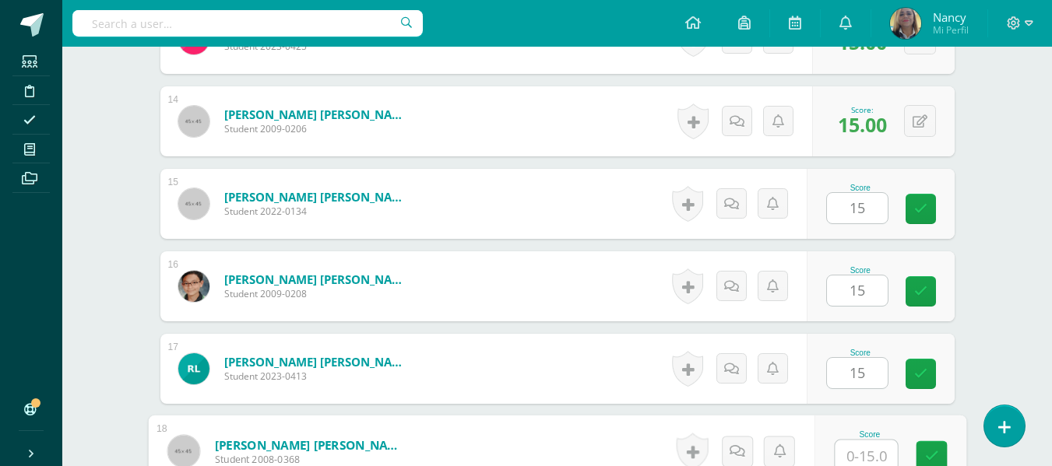
click at [852, 452] on input "text" at bounding box center [866, 456] width 62 height 31
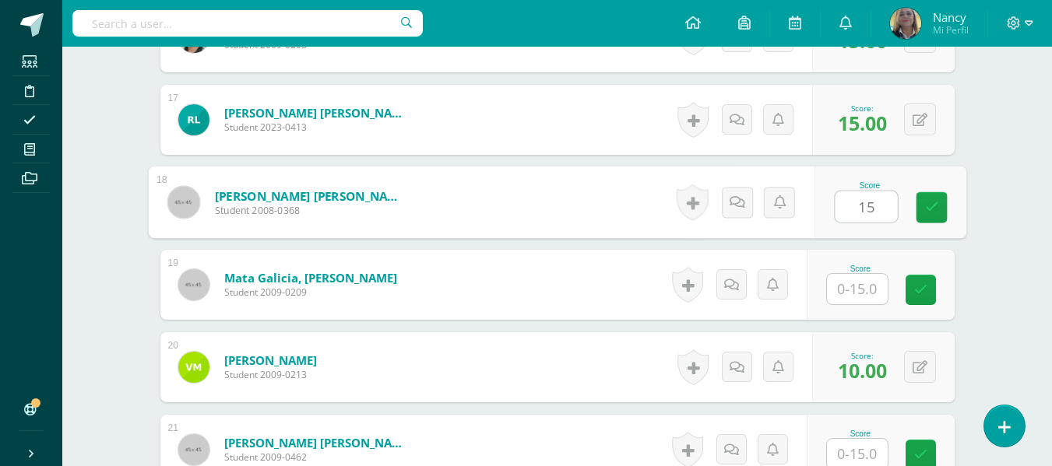
scroll to position [1854, 0]
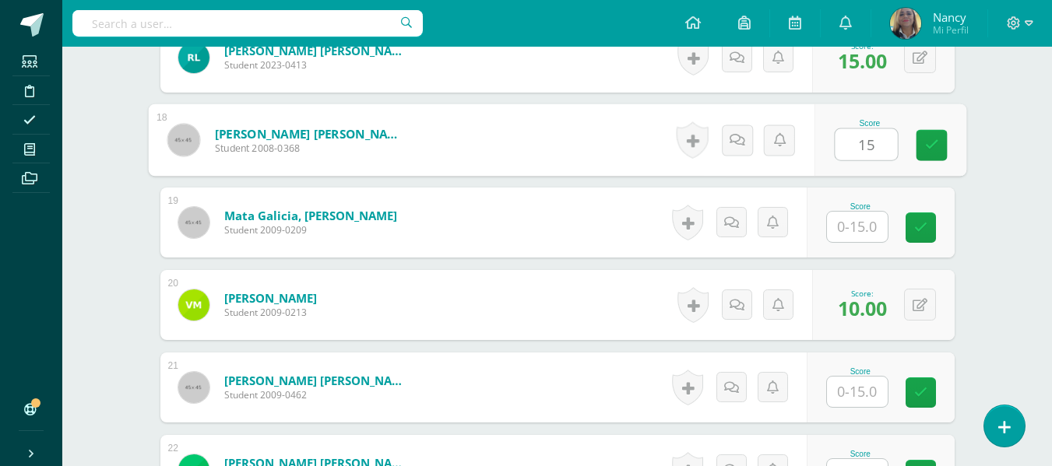
type input "15"
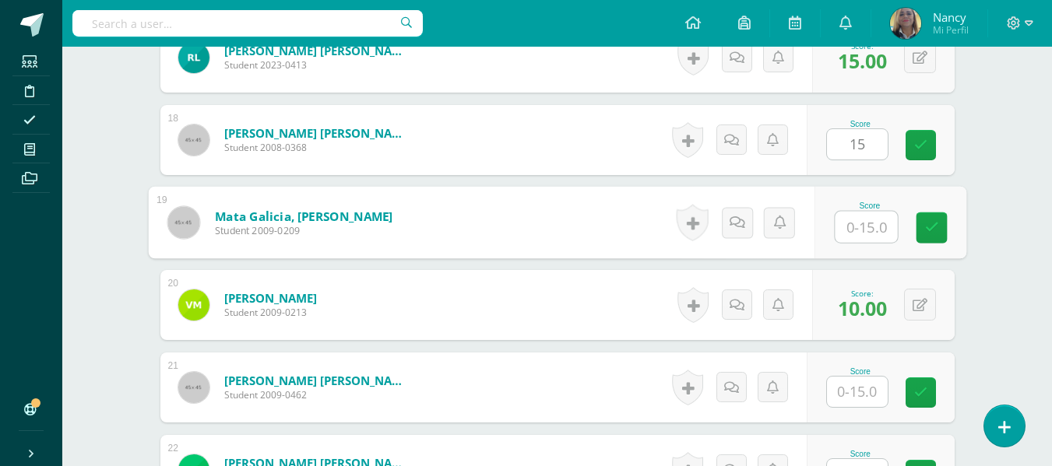
click at [860, 230] on input "text" at bounding box center [866, 227] width 62 height 31
type input "15"
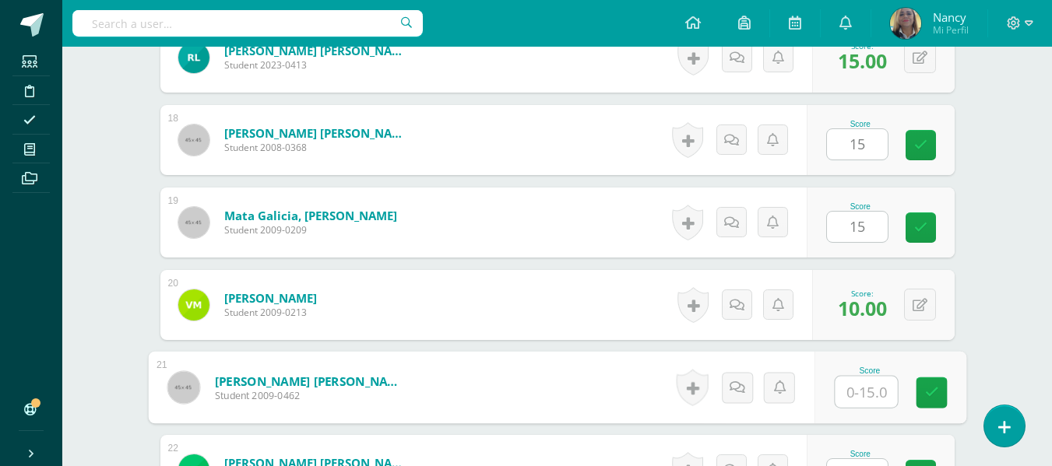
click at [858, 389] on input "text" at bounding box center [866, 392] width 62 height 31
type input "15"
click at [931, 392] on icon at bounding box center [931, 392] width 14 height 13
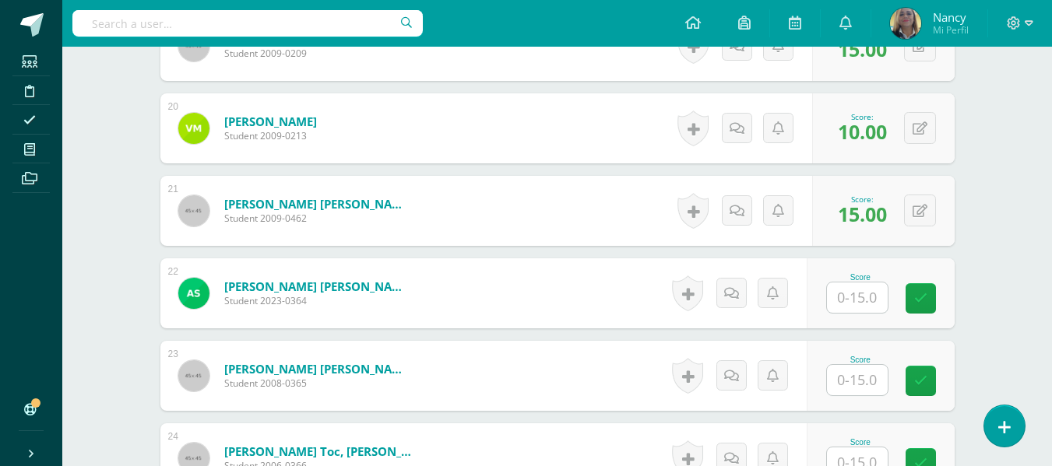
scroll to position [2145, 0]
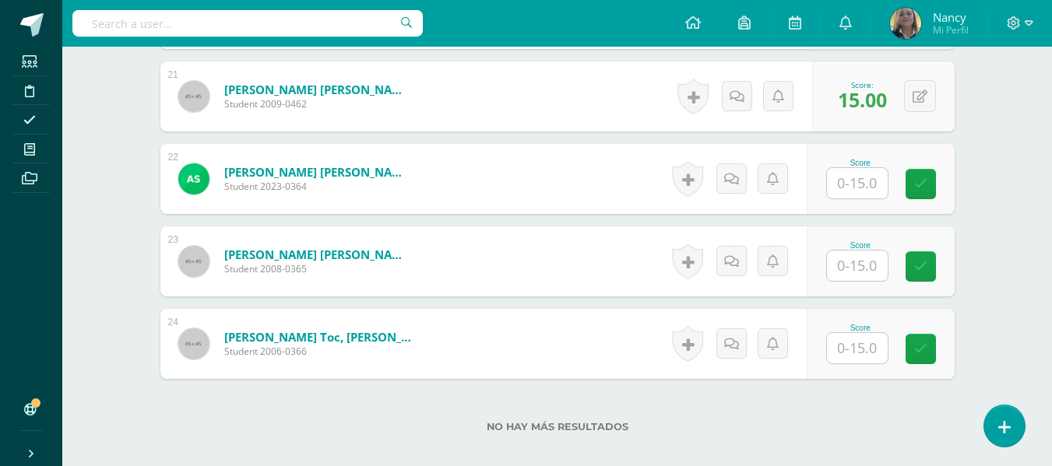
click at [859, 181] on input "text" at bounding box center [857, 183] width 61 height 30
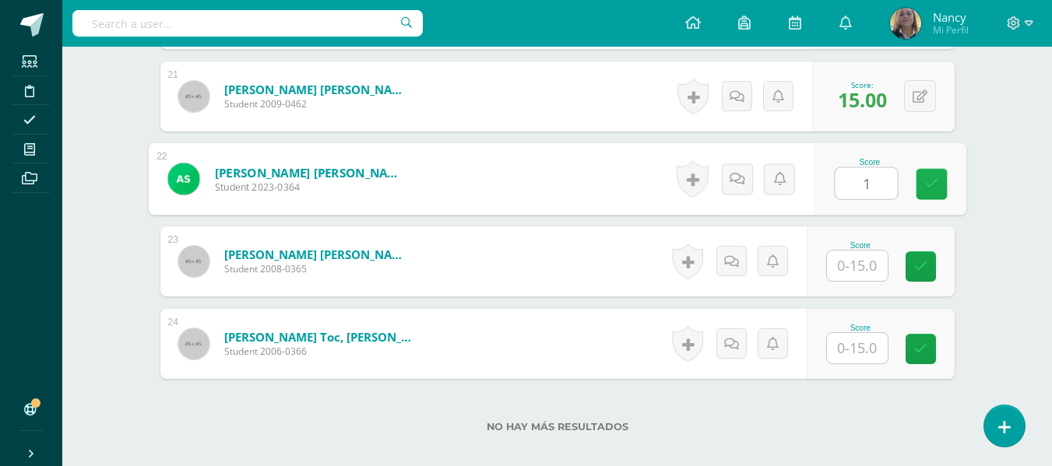
type input "15"
click at [933, 177] on icon at bounding box center [931, 183] width 14 height 13
click at [931, 184] on icon at bounding box center [931, 183] width 14 height 13
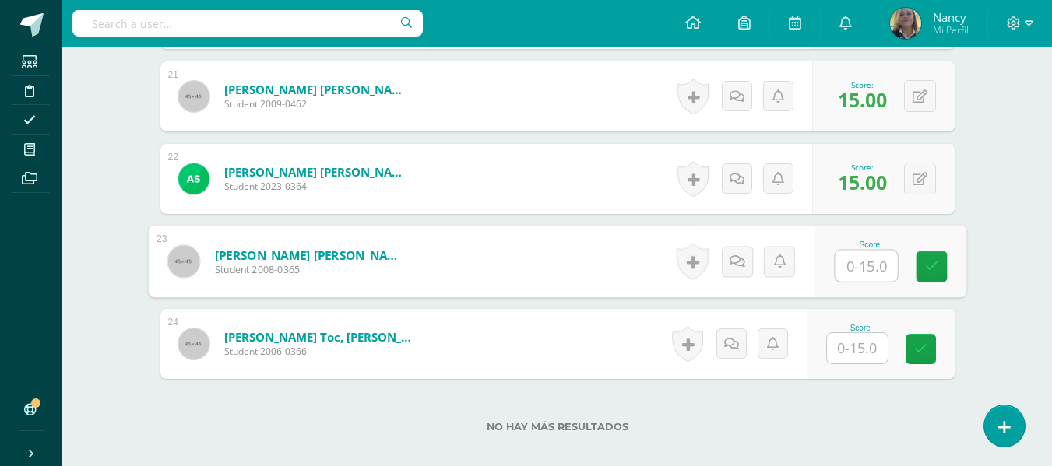
click at [854, 255] on input "text" at bounding box center [866, 266] width 62 height 31
click at [928, 263] on icon at bounding box center [931, 266] width 14 height 13
type input "15"
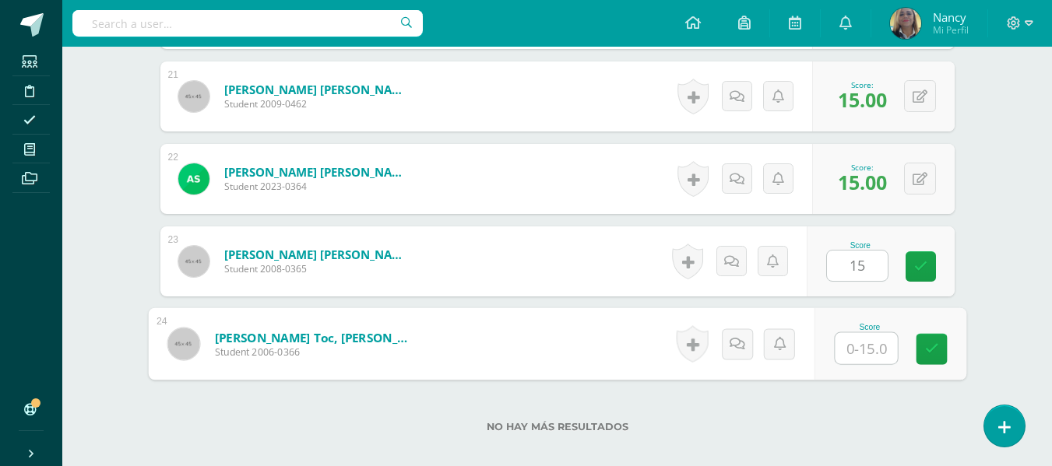
click at [857, 343] on input "text" at bounding box center [866, 348] width 62 height 31
type input "15"
click at [930, 339] on link at bounding box center [930, 349] width 31 height 31
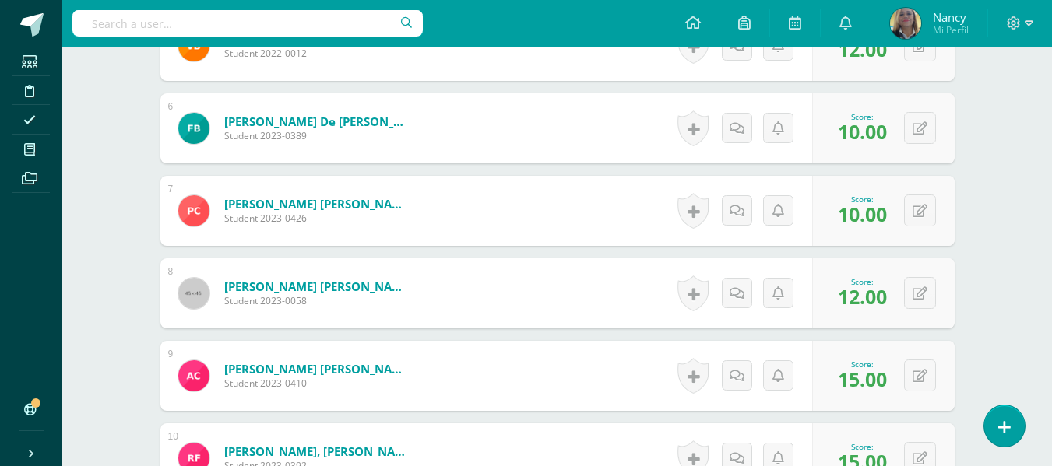
scroll to position [61, 0]
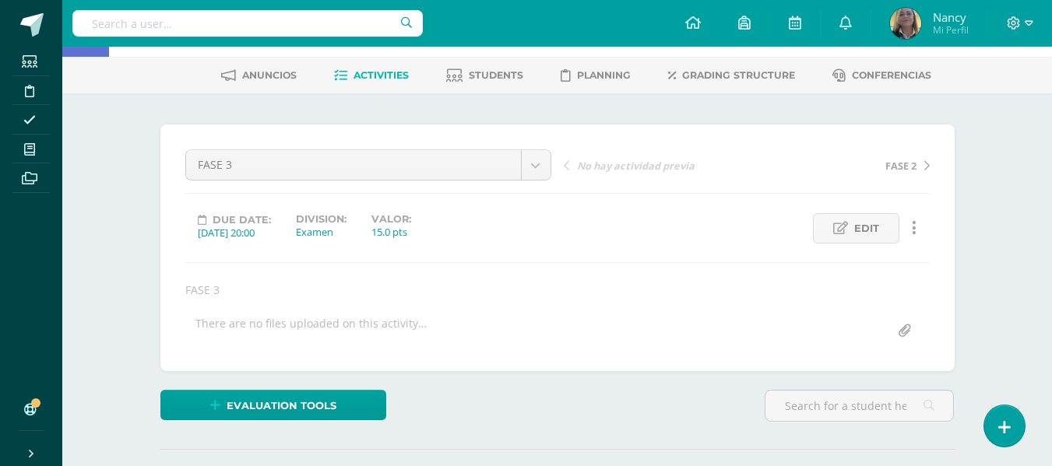
click at [369, 69] on span "Activities" at bounding box center [380, 75] width 55 height 12
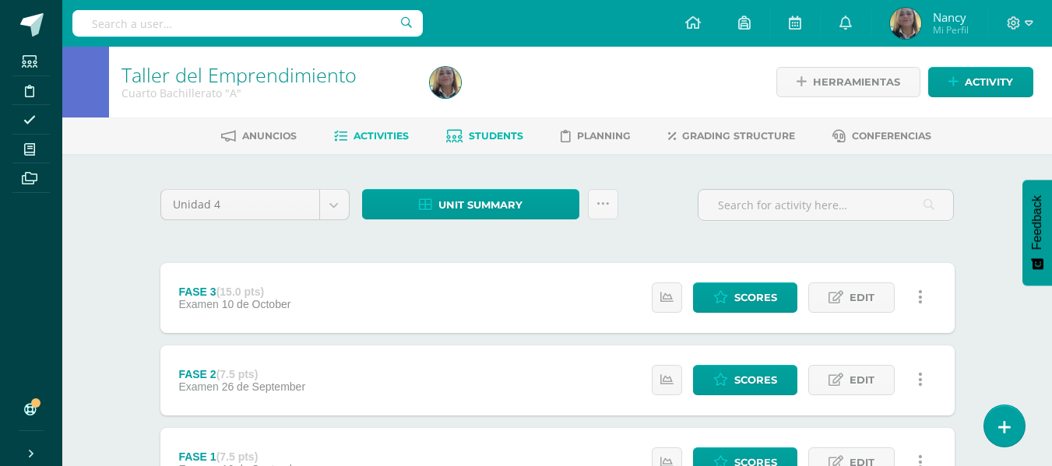
click at [491, 140] on span "Students" at bounding box center [496, 136] width 54 height 12
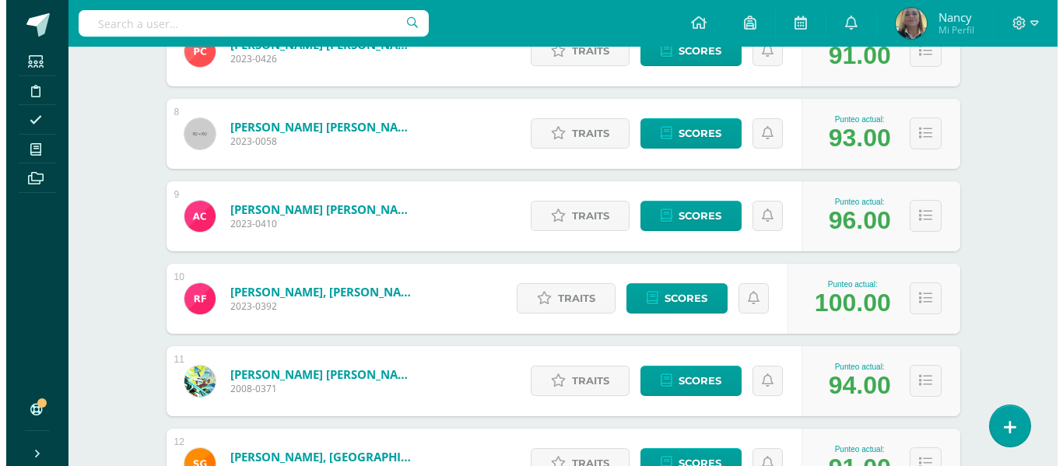
scroll to position [828, 0]
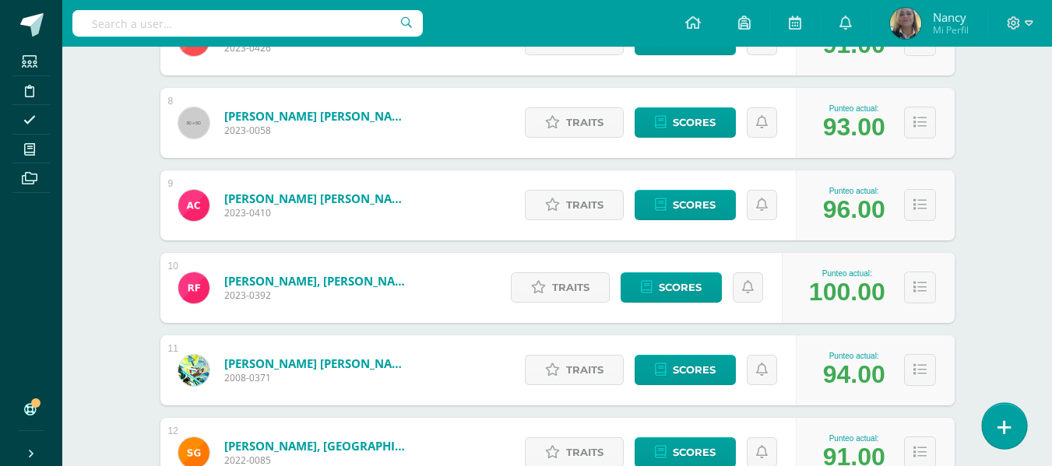
click at [1007, 425] on icon at bounding box center [1004, 428] width 14 height 18
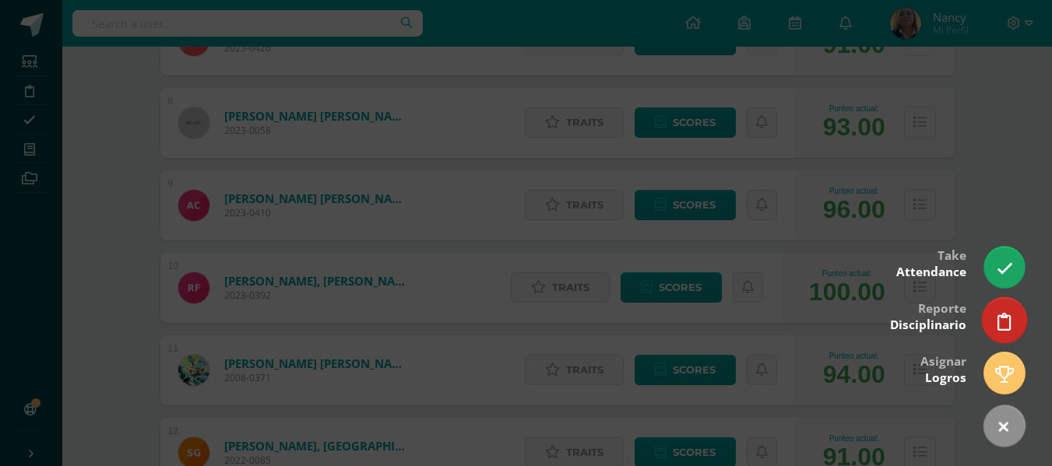
click at [1000, 317] on icon at bounding box center [1004, 322] width 14 height 18
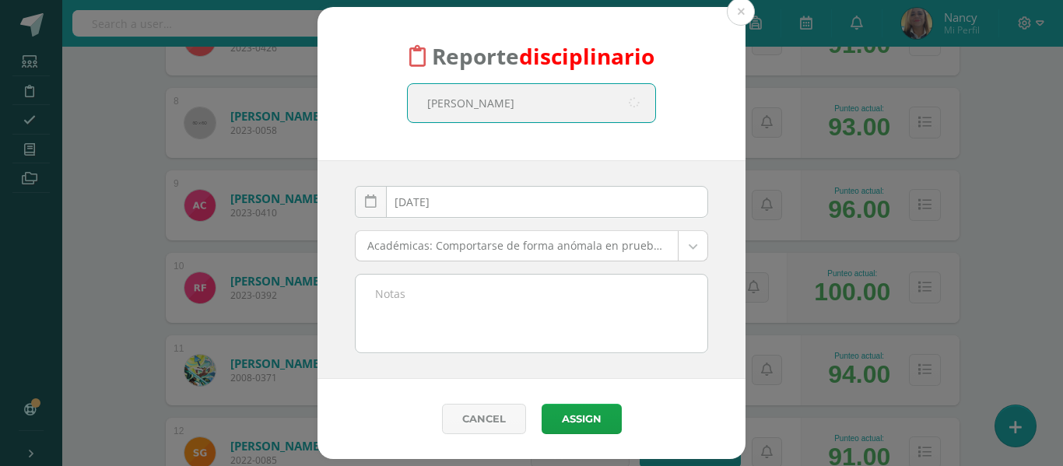
type input "adriana salazar"
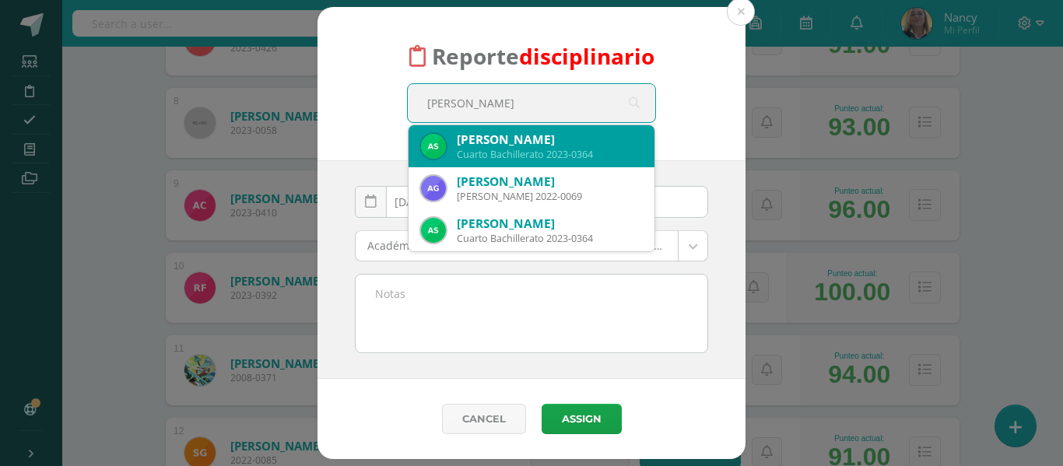
click at [556, 152] on div "Cuarto Bachillerato 2023-0364" at bounding box center [549, 154] width 185 height 13
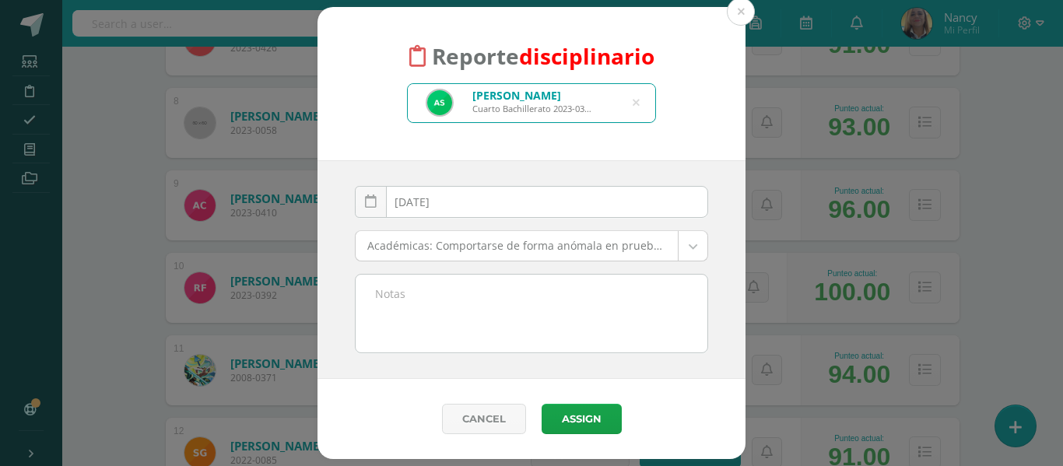
drag, startPoint x: 443, startPoint y: 312, endPoint x: 453, endPoint y: 282, distance: 32.0
click at [454, 282] on textarea at bounding box center [532, 314] width 352 height 78
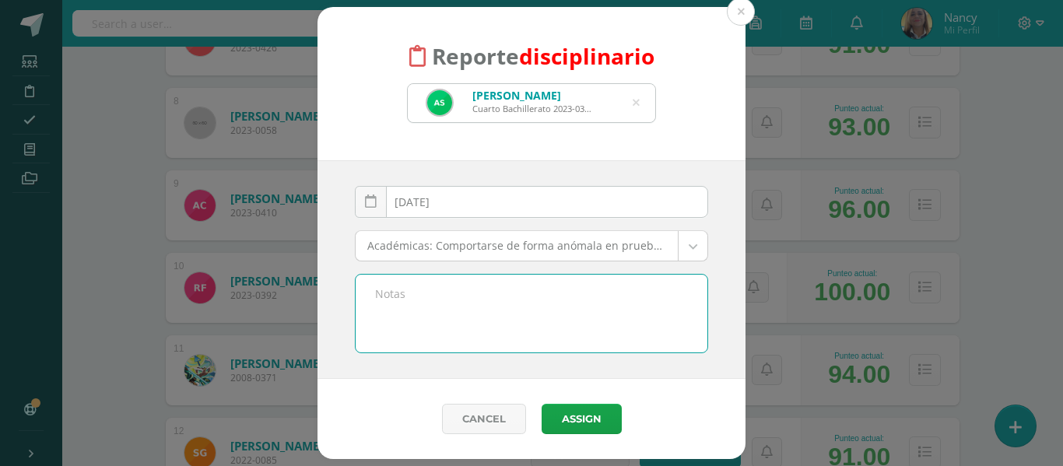
click at [605, 244] on body "Reporte disciplinario Adriana Marcela Salazar Avila Cuarto Bachillerato 2023-03…" at bounding box center [531, 377] width 1063 height 2410
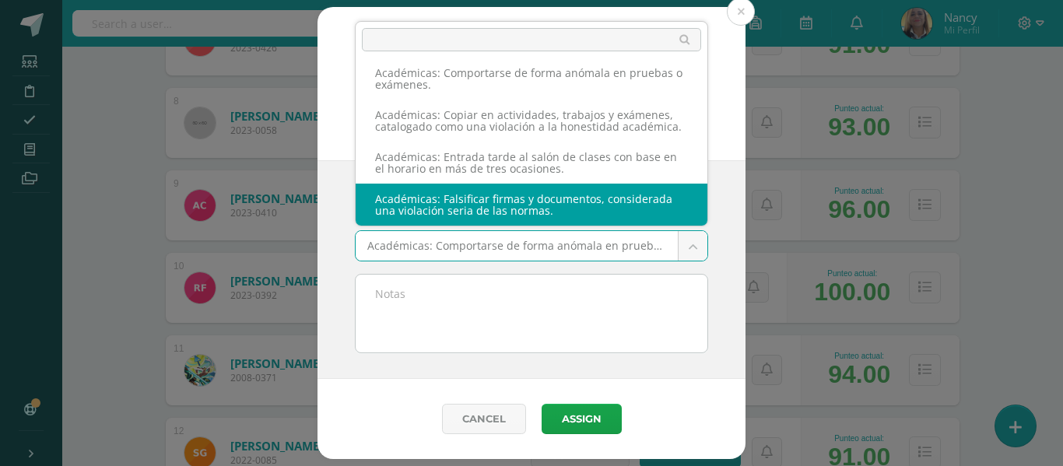
scroll to position [0, 0]
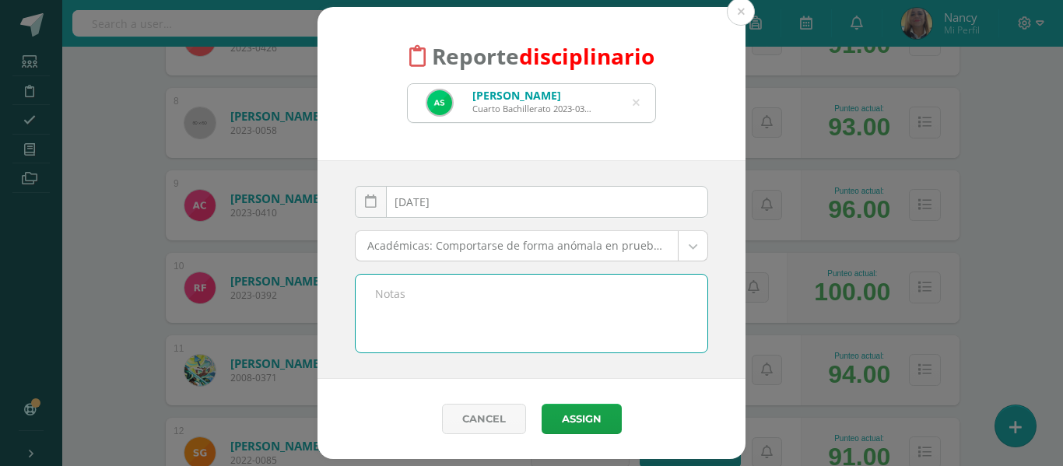
click at [423, 300] on textarea at bounding box center [532, 314] width 352 height 78
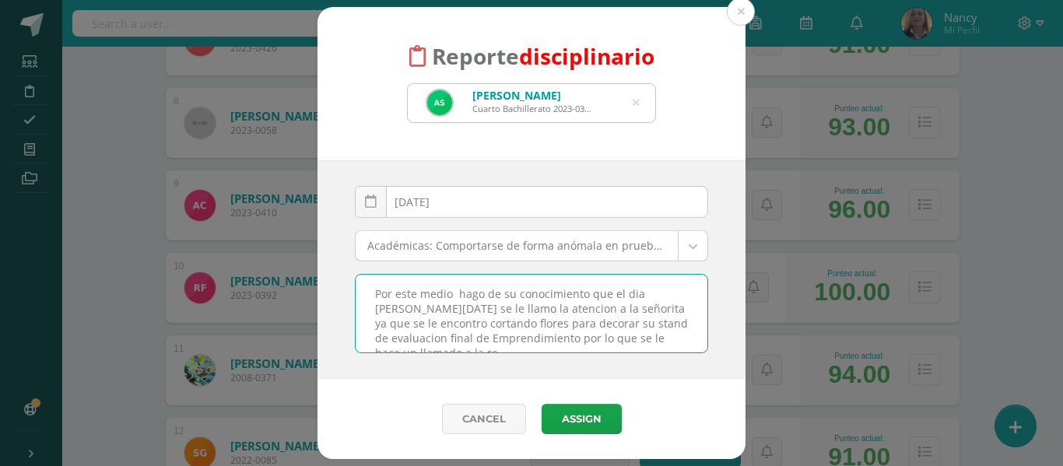
scroll to position [8, 0]
click at [634, 289] on textarea "Por este medio hago de su conocimiento que el dia de hoy se le llamo la atencio…" at bounding box center [532, 314] width 352 height 78
click at [480, 291] on textarea "Por este medio hago de su conocimiento que el día de hoy se le llamo la atencio…" at bounding box center [532, 314] width 352 height 78
click at [483, 308] on textarea "Por este medio hago de su conocimiento que el día de hoy se le llamo la atencio…" at bounding box center [532, 314] width 352 height 78
click at [665, 297] on textarea "Por este medio hago de su conocimiento que el día de hoy se le llamo la atenció…" at bounding box center [532, 314] width 352 height 78
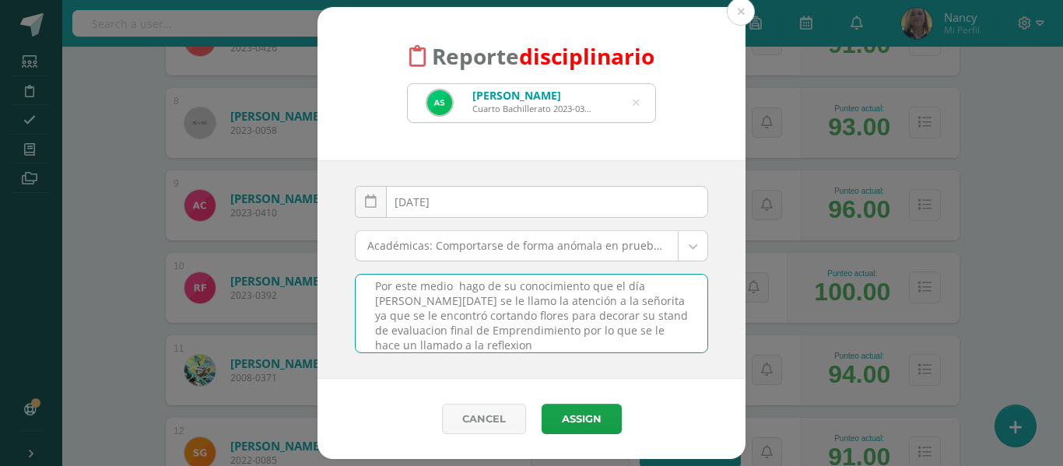
click at [452, 337] on textarea "Por este medio hago de su conocimiento que el día de hoy se le llamo la atenció…" at bounding box center [532, 314] width 352 height 78
click at [461, 341] on textarea "Por este medio hago de su conocimiento que el día de hoy se le llamo la atenció…" at bounding box center [532, 314] width 352 height 78
click at [460, 300] on textarea "Por este medio hago de su conocimiento que el día de hoy se le llamo la atenció…" at bounding box center [532, 314] width 352 height 78
click at [420, 343] on textarea "Por este medio hago de su conocimiento que el día de hoy se le llamo la atenció…" at bounding box center [532, 314] width 352 height 78
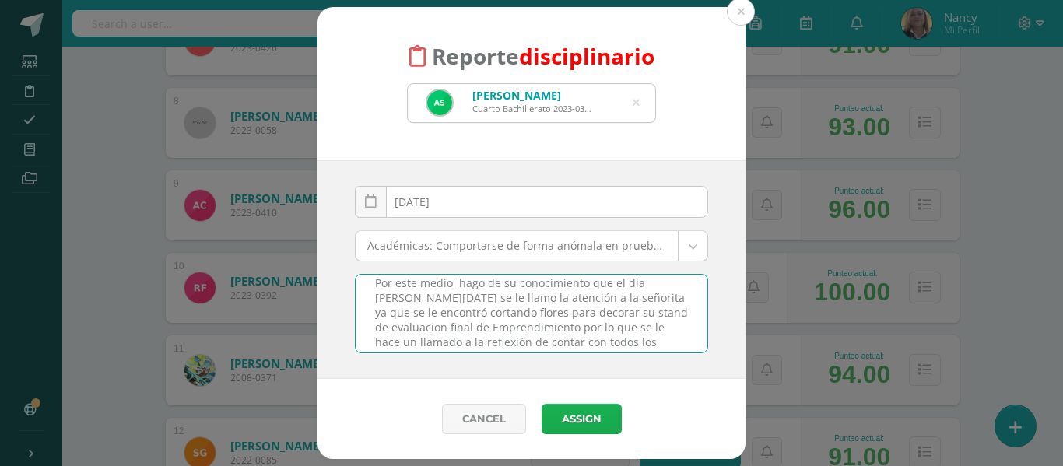
type textarea "Por este medio hago de su conocimiento que el día de hoy se le llamo la atenció…"
click at [582, 405] on button "Assign" at bounding box center [582, 419] width 80 height 30
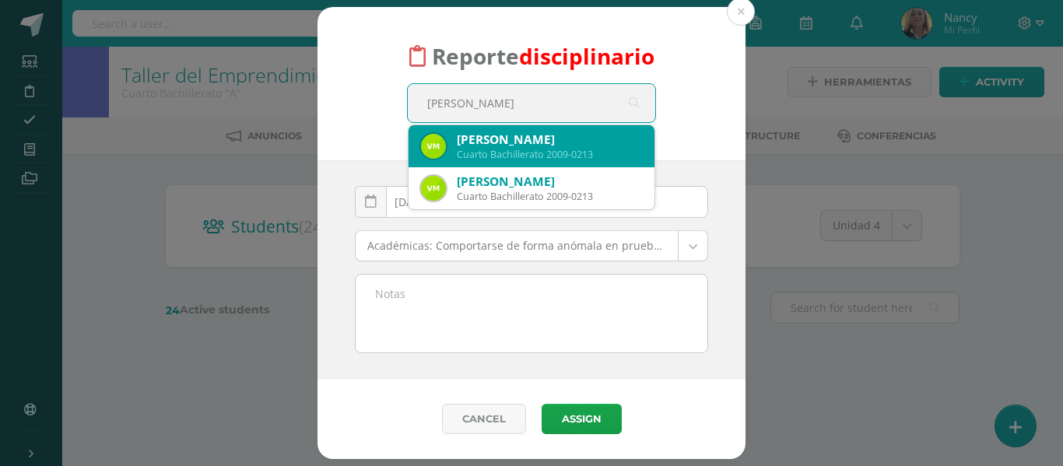
click at [542, 151] on div "Cuarto Bachillerato 2009-0213" at bounding box center [549, 154] width 185 height 13
